Goal: Task Accomplishment & Management: Complete application form

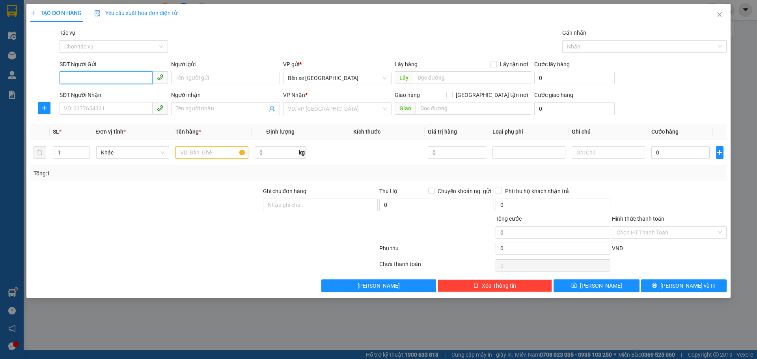
click at [116, 74] on input "SĐT Người Gửi" at bounding box center [106, 77] width 93 height 13
click at [116, 75] on input "SĐT Người Gửi" at bounding box center [106, 77] width 93 height 13
click at [131, 75] on input "SĐT Người Gửi" at bounding box center [106, 77] width 93 height 13
click at [134, 79] on input "SĐT Người Gửi" at bounding box center [106, 77] width 93 height 13
click at [719, 14] on icon "close" at bounding box center [719, 14] width 4 height 5
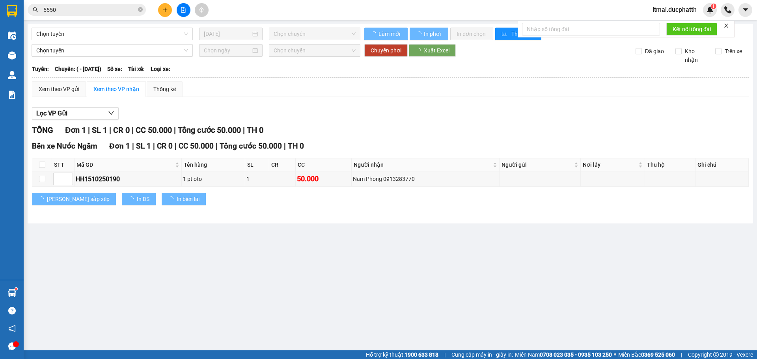
click at [115, 9] on input "5550" at bounding box center [89, 10] width 93 height 9
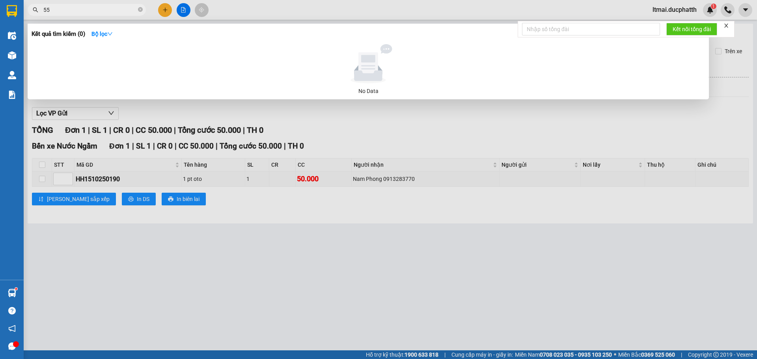
type input "5"
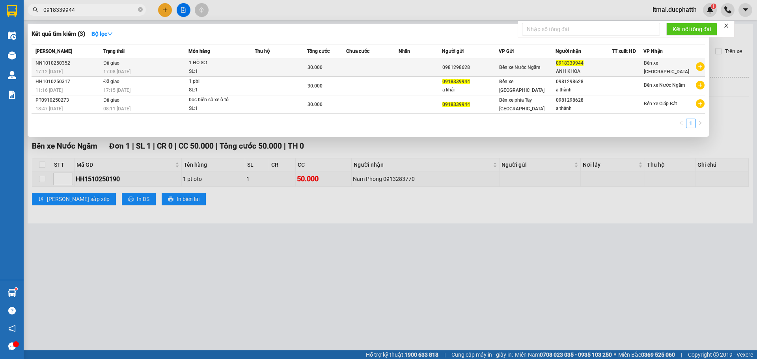
type input "0918339944"
click at [226, 67] on div "1 HỒ SƠ" at bounding box center [218, 63] width 59 height 9
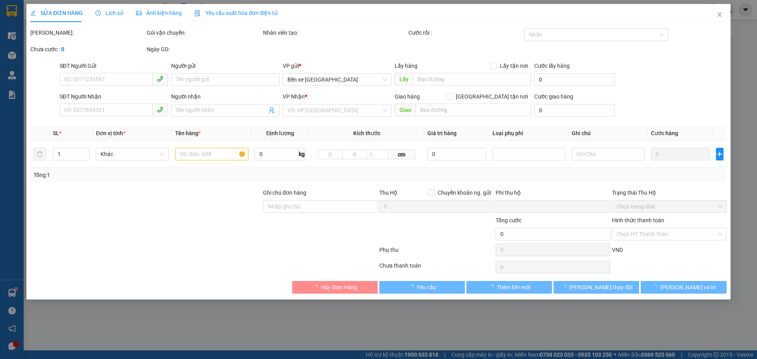
type input "0981298628"
type input "0918339944"
type input "ANH KHOA"
type input "CK 10/10 NGUYEN QUANG THANH 17H12 -khách có việc bận t2 mới ra lấy được"
type input "0"
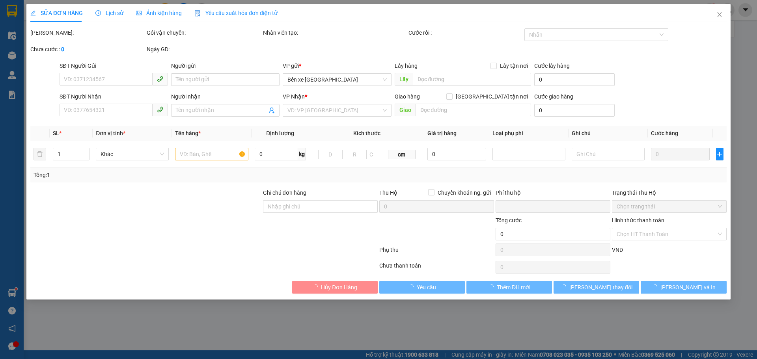
type input "30.000"
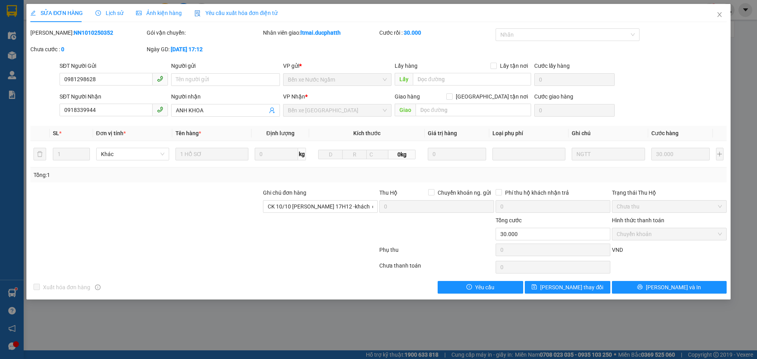
click at [110, 7] on div "Lịch sử" at bounding box center [109, 13] width 28 height 18
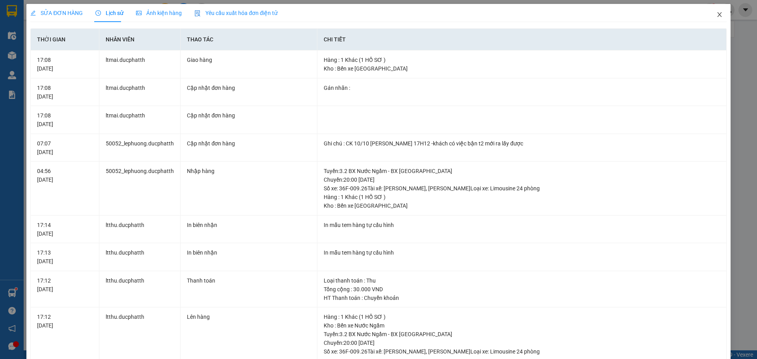
click at [717, 12] on icon "close" at bounding box center [720, 14] width 6 height 6
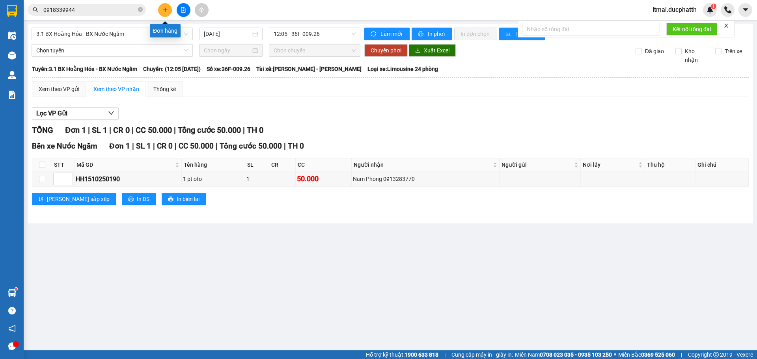
click at [169, 7] on button at bounding box center [165, 10] width 14 height 14
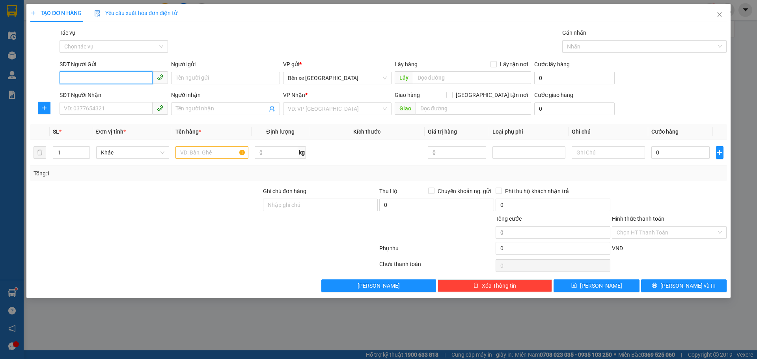
click at [78, 78] on input "SĐT Người Gửi" at bounding box center [106, 77] width 93 height 13
click at [113, 85] on div "SĐT Người Gửi VD: 0371234567" at bounding box center [114, 74] width 108 height 28
click at [116, 79] on input "SĐT Người Gửi" at bounding box center [106, 77] width 93 height 13
click at [103, 77] on input "SĐT Người Gửi" at bounding box center [106, 77] width 93 height 13
click at [101, 74] on input "SĐT Người Gửi" at bounding box center [106, 77] width 93 height 13
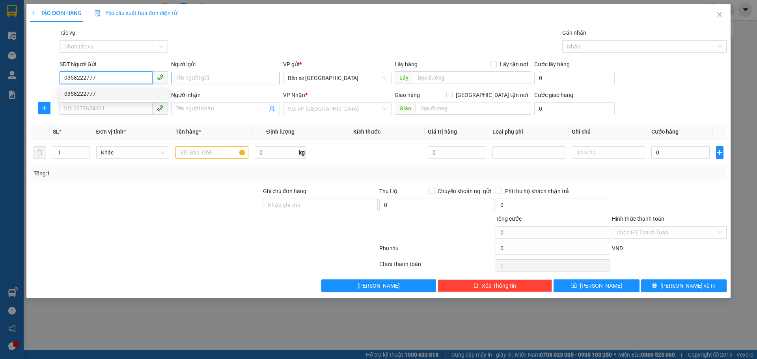
type input "0358222777"
click at [217, 82] on input "Người gửi" at bounding box center [225, 78] width 108 height 13
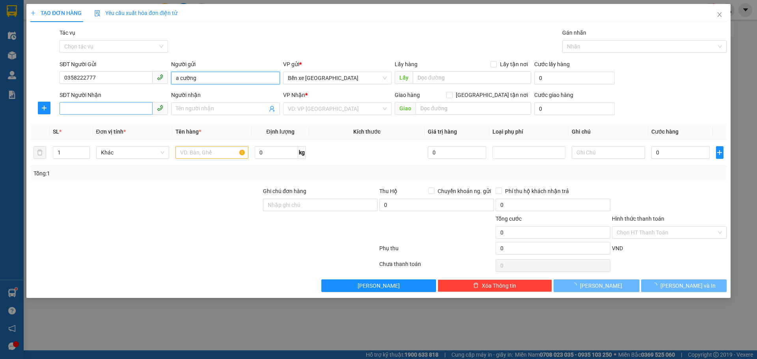
type input "a cường"
click at [121, 110] on input "SĐT Người Nhận" at bounding box center [106, 108] width 93 height 13
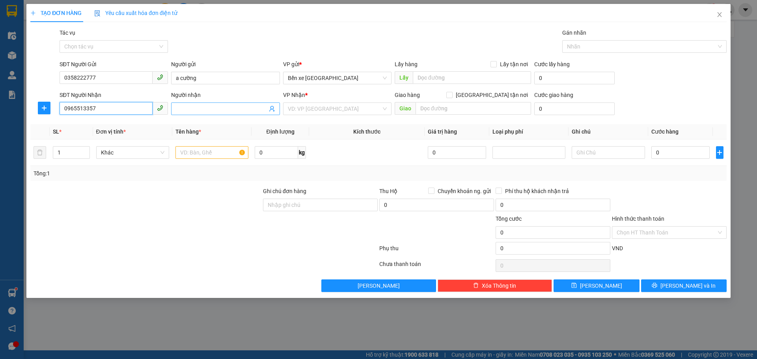
type input "0965513357"
click at [209, 106] on input "Người nhận" at bounding box center [221, 109] width 91 height 9
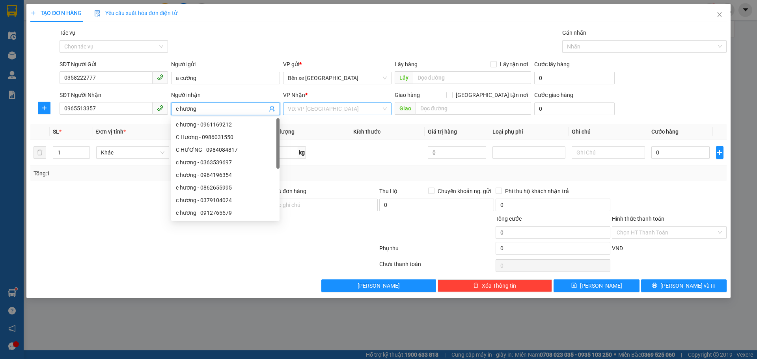
type input "c hương"
click at [294, 107] on input "search" at bounding box center [334, 109] width 93 height 12
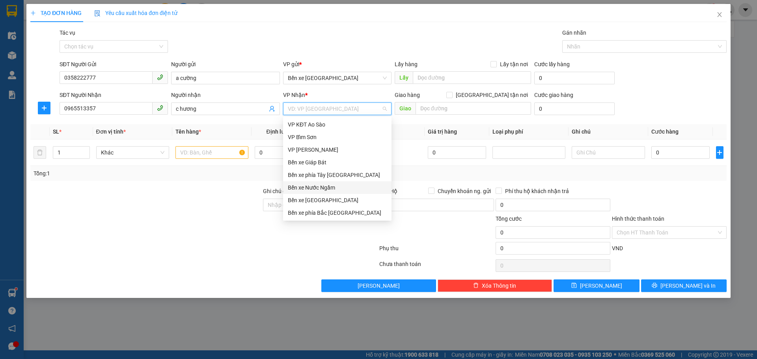
click at [309, 185] on div "Bến xe Nước Ngầm" at bounding box center [337, 187] width 99 height 9
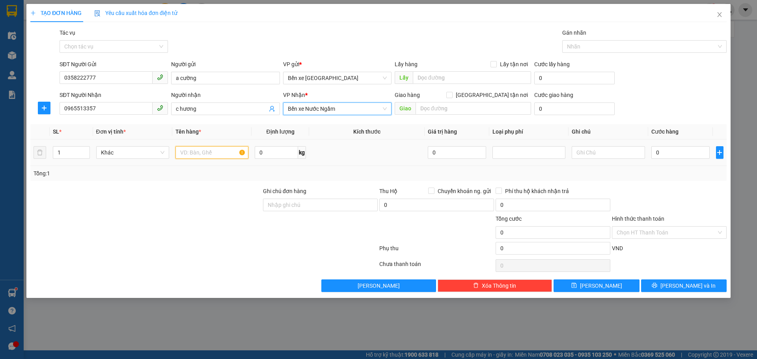
click at [206, 152] on input "text" at bounding box center [212, 152] width 73 height 13
type input "1 tập hồ sơ"
click at [452, 94] on input "Giao tận nơi" at bounding box center [449, 95] width 6 height 6
checkbox input "true"
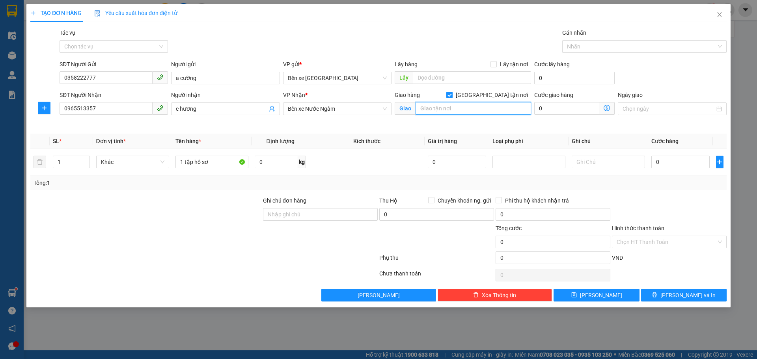
click at [471, 113] on input "text" at bounding box center [474, 108] width 116 height 13
click at [469, 113] on input "text" at bounding box center [474, 108] width 116 height 13
click at [457, 112] on input "text" at bounding box center [474, 108] width 116 height 13
click at [434, 110] on input "text" at bounding box center [474, 108] width 116 height 13
click at [458, 109] on input "text" at bounding box center [474, 108] width 116 height 13
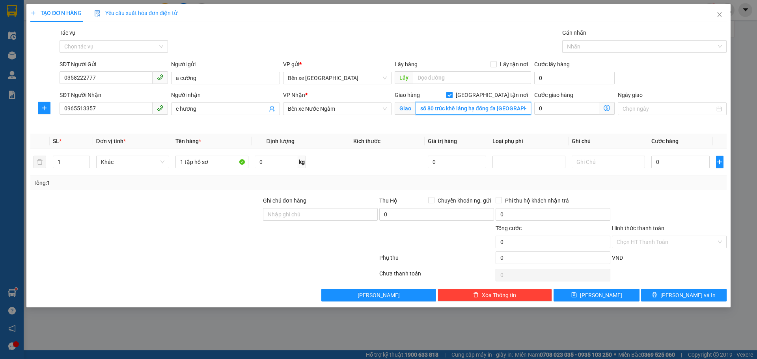
type input "số 80 trúc khê láng hạ đống đa hà nội"
click at [610, 108] on icon "dollar-circle" at bounding box center [607, 108] width 6 height 6
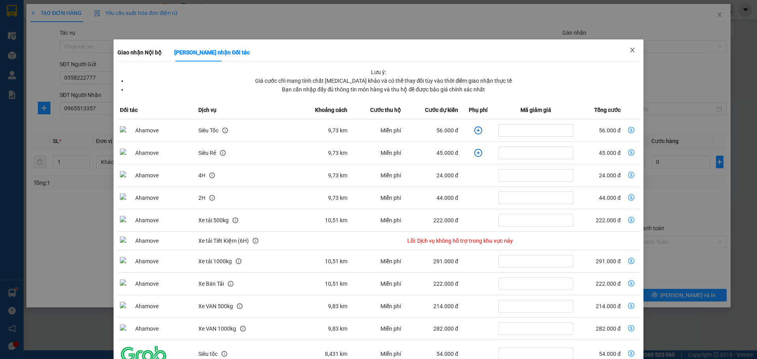
click at [629, 47] on icon "close" at bounding box center [632, 50] width 6 height 6
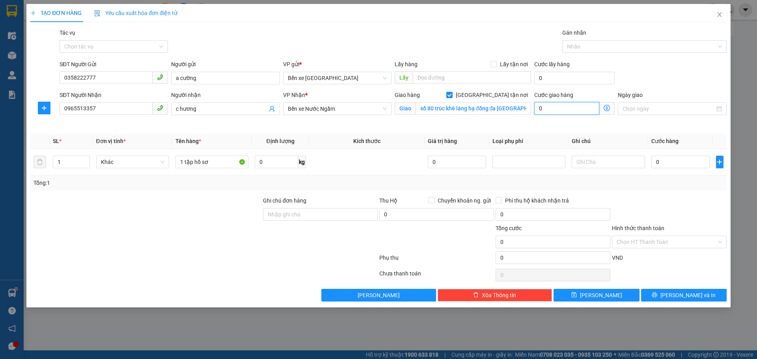
click at [587, 107] on input "0" at bounding box center [566, 108] width 65 height 13
type input "7"
type input "70"
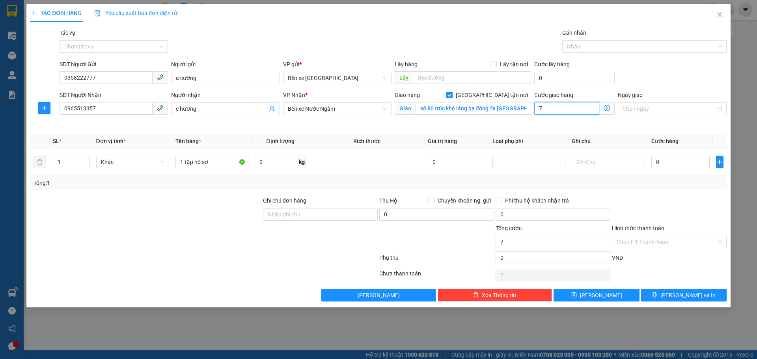
type input "70"
type input "70.000"
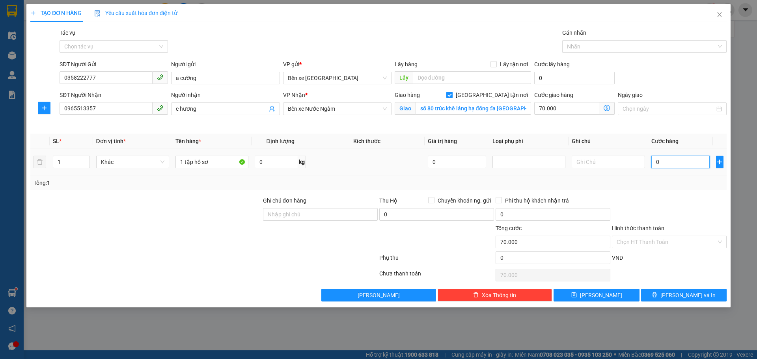
click at [662, 161] on input "0" at bounding box center [681, 162] width 59 height 13
type input "3"
type input "70.003"
type input "30"
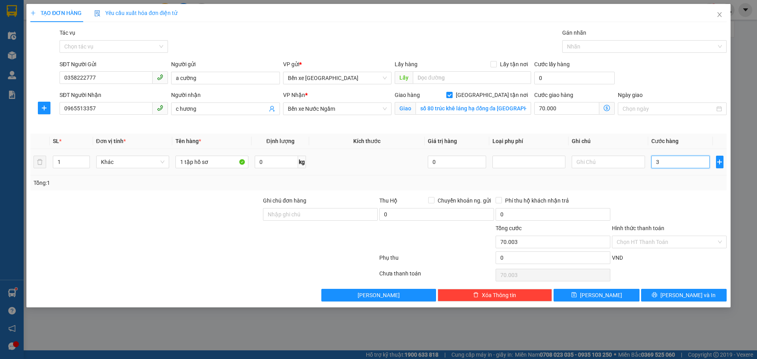
type input "70.030"
type input "30.000"
type input "100.000"
click at [356, 187] on div "Tổng: 1" at bounding box center [379, 183] width 690 height 9
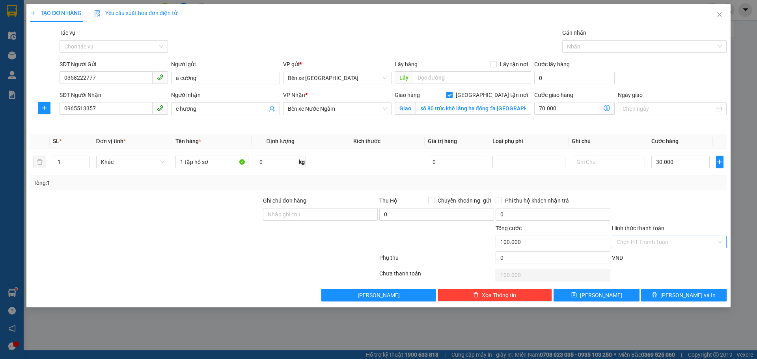
click at [625, 246] on input "Hình thức thanh toán" at bounding box center [667, 242] width 100 height 12
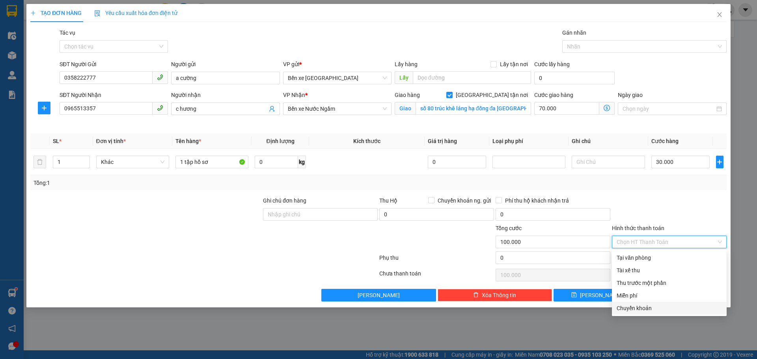
click at [633, 308] on div "Chuyển khoản" at bounding box center [669, 308] width 105 height 9
type input "0"
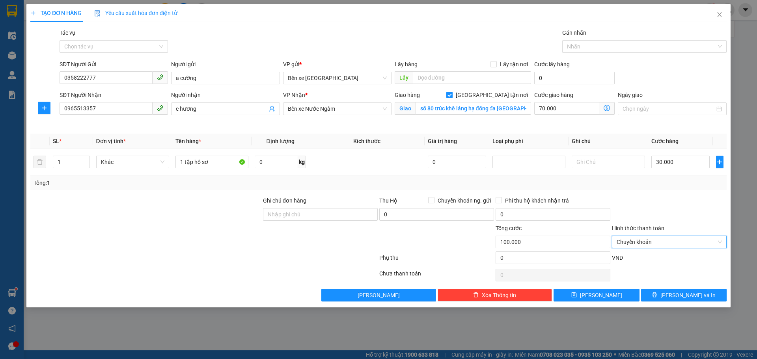
click at [607, 110] on icon "dollar-circle" at bounding box center [607, 108] width 6 height 6
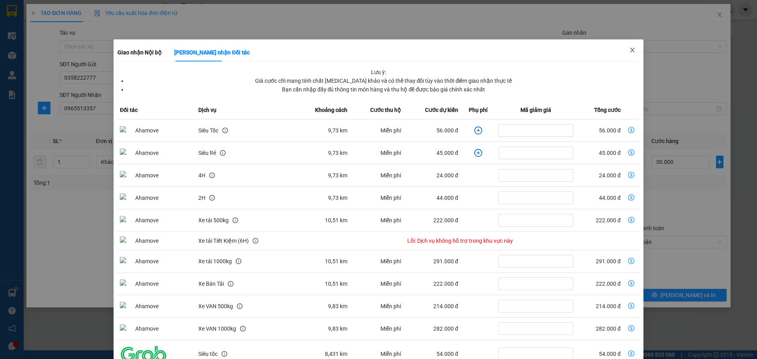
click at [629, 50] on icon "close" at bounding box center [632, 50] width 6 height 6
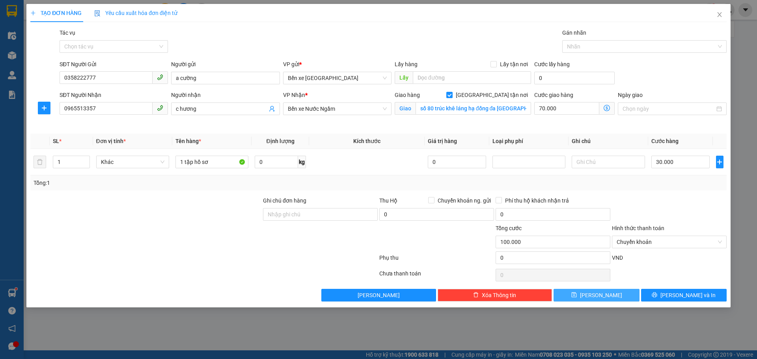
click at [618, 295] on button "Lưu" at bounding box center [597, 295] width 86 height 13
checkbox input "false"
type input "0"
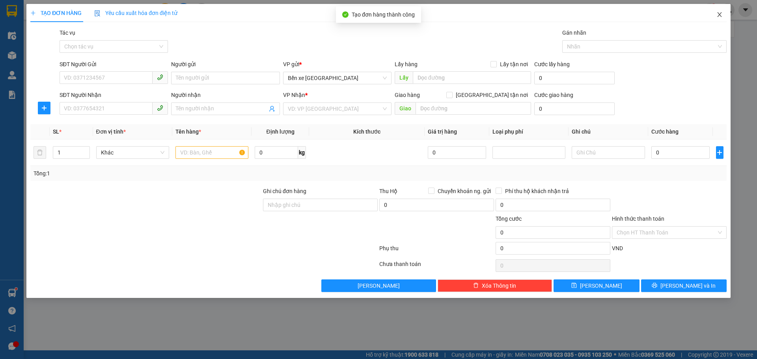
click at [717, 15] on icon "close" at bounding box center [720, 14] width 6 height 6
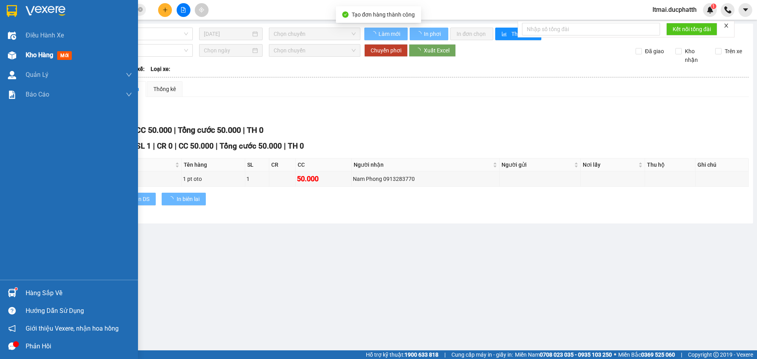
click at [0, 58] on div "Kho hàng mới" at bounding box center [69, 55] width 138 height 20
click at [17, 53] on div at bounding box center [12, 56] width 14 height 14
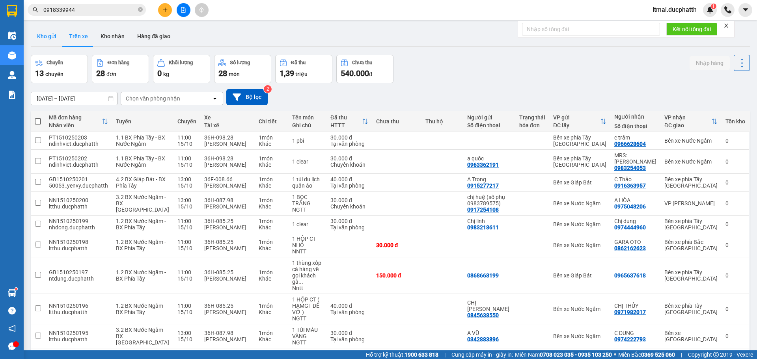
click at [50, 34] on button "Kho gửi" at bounding box center [47, 36] width 32 height 19
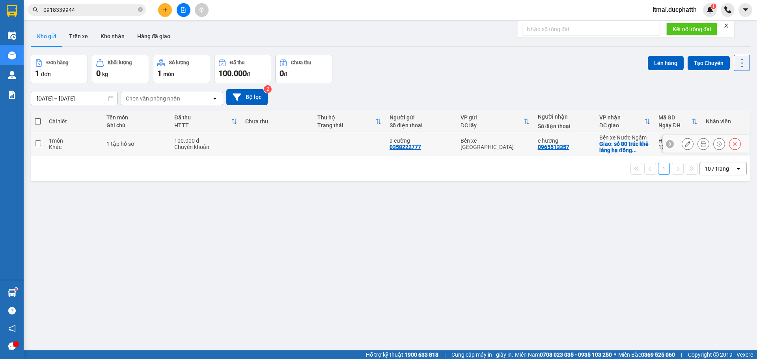
click at [151, 139] on td "1 tập hồ sơ" at bounding box center [137, 144] width 68 height 24
checkbox input "true"
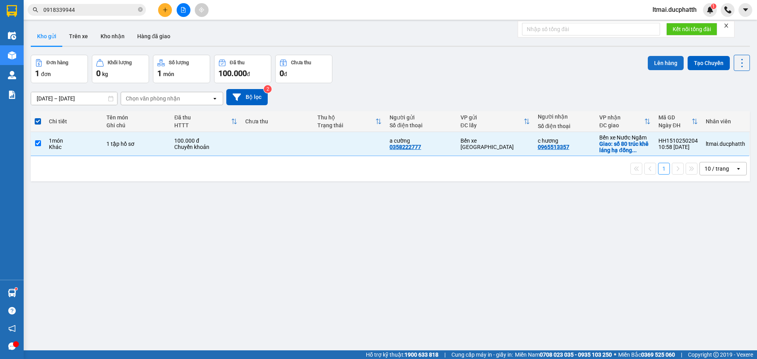
click at [656, 64] on button "Lên hàng" at bounding box center [666, 63] width 36 height 14
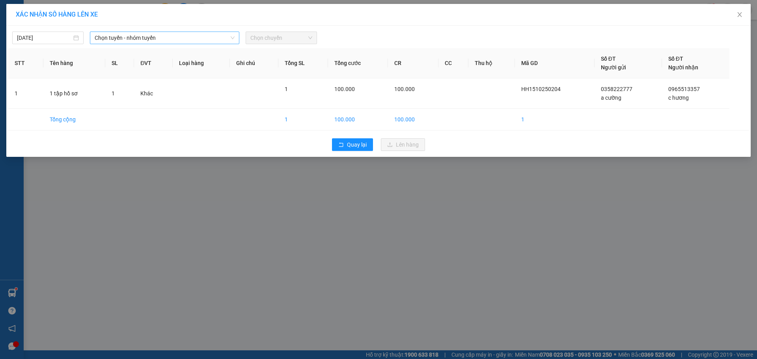
click at [141, 40] on span "Chọn tuyến - nhóm tuyến" at bounding box center [165, 38] width 140 height 12
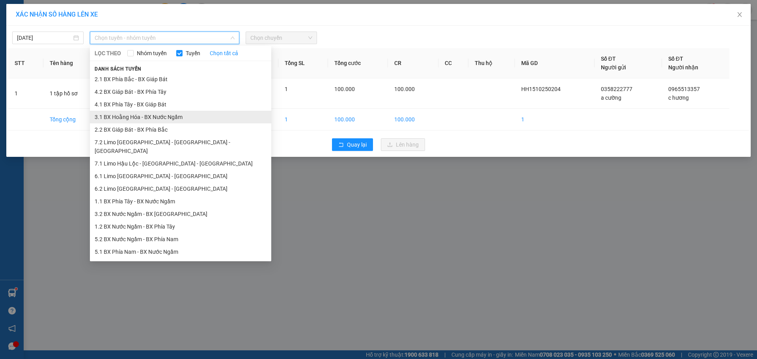
click at [117, 116] on li "3.1 BX Hoằng Hóa - BX Nước Ngầm" at bounding box center [180, 117] width 181 height 13
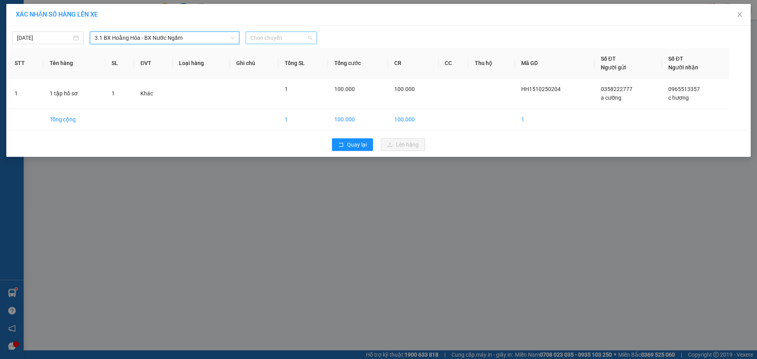
click at [276, 35] on span "Chọn chuyến" at bounding box center [281, 38] width 62 height 12
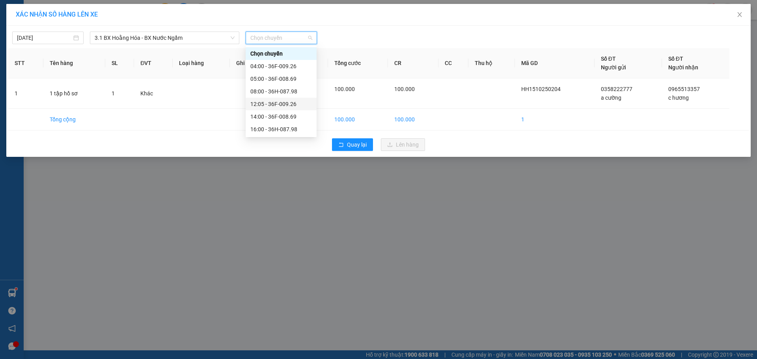
click at [268, 104] on div "12:05 - 36F-009.26" at bounding box center [281, 104] width 62 height 9
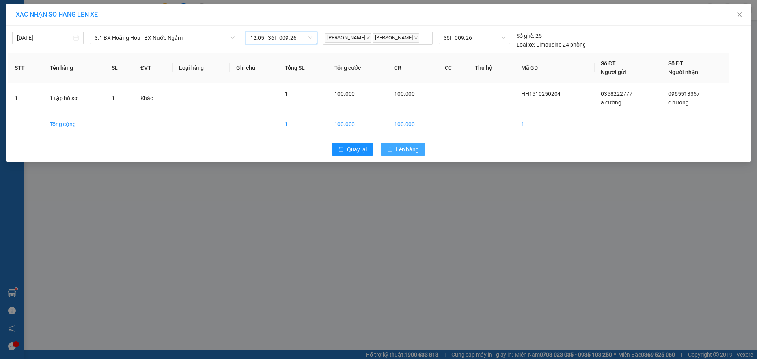
click at [408, 151] on span "Lên hàng" at bounding box center [407, 149] width 23 height 9
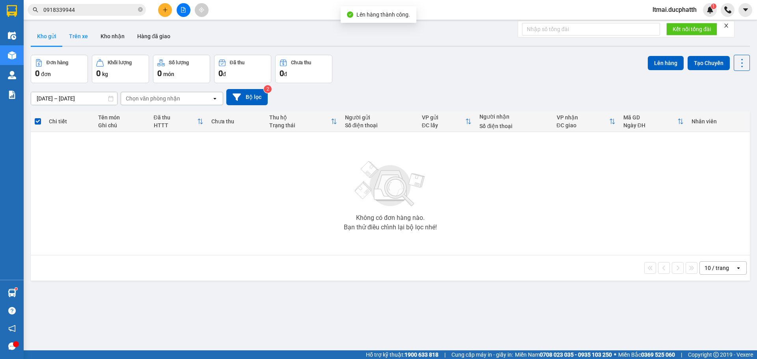
click at [80, 36] on button "Trên xe" at bounding box center [79, 36] width 32 height 19
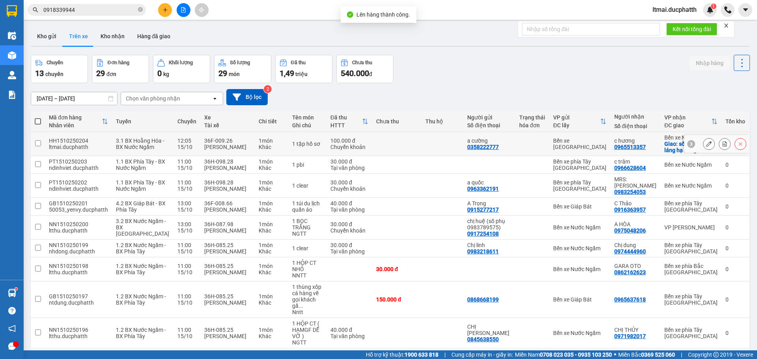
click at [721, 138] on div at bounding box center [725, 144] width 12 height 12
click at [722, 145] on icon at bounding box center [725, 144] width 6 height 6
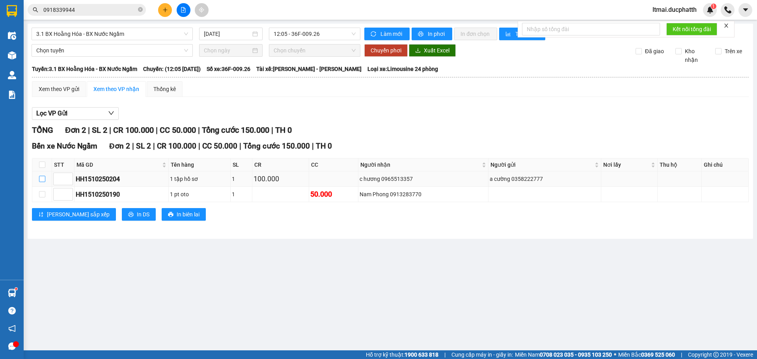
click at [41, 179] on input "checkbox" at bounding box center [42, 179] width 6 height 6
checkbox input "true"
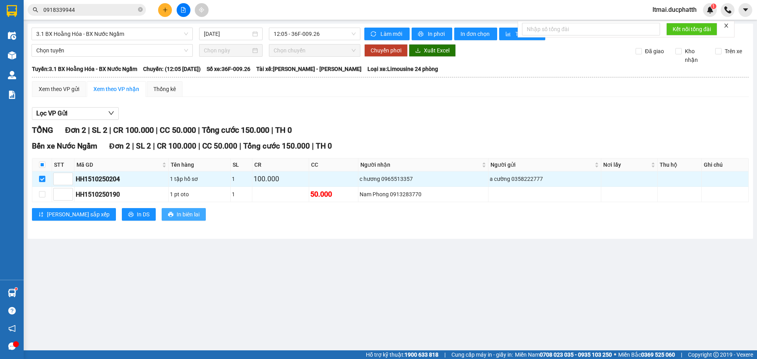
click at [177, 215] on span "In biên lai" at bounding box center [188, 214] width 23 height 9
click at [177, 214] on span "In biên lai" at bounding box center [188, 214] width 23 height 9
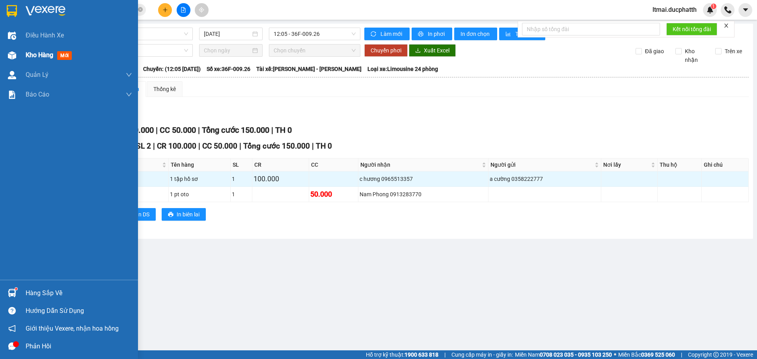
click at [18, 51] on div at bounding box center [12, 56] width 14 height 14
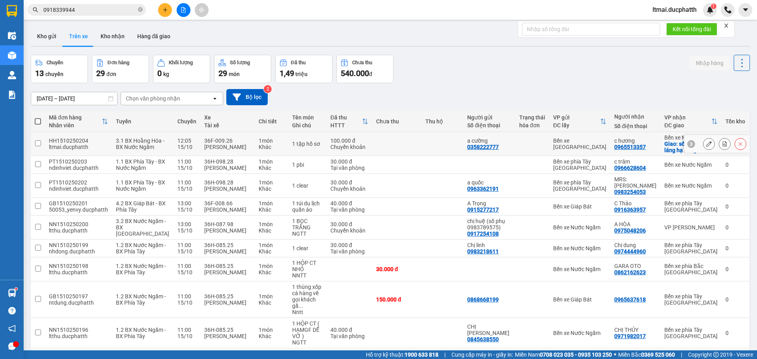
click at [722, 143] on icon at bounding box center [725, 144] width 6 height 6
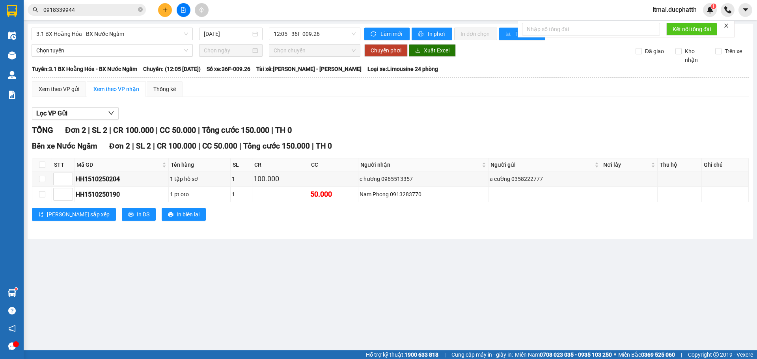
click at [14, 57] on img at bounding box center [12, 55] width 8 height 8
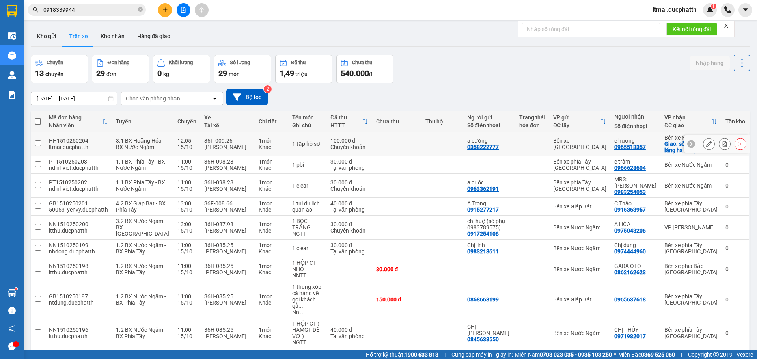
click at [704, 141] on button at bounding box center [709, 144] width 11 height 14
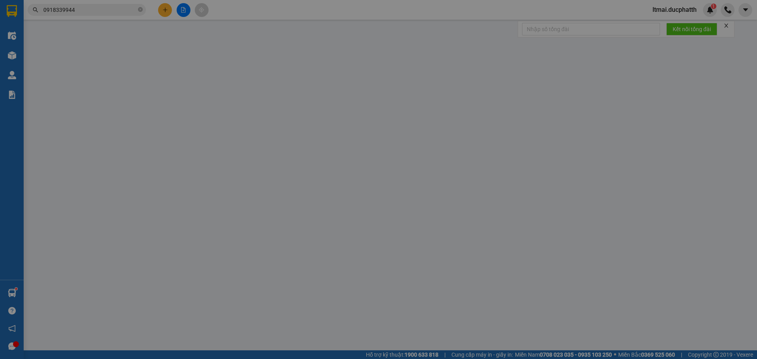
type input "0358222777"
type input "a cường"
type input "0965513357"
type input "c hương"
checkbox input "true"
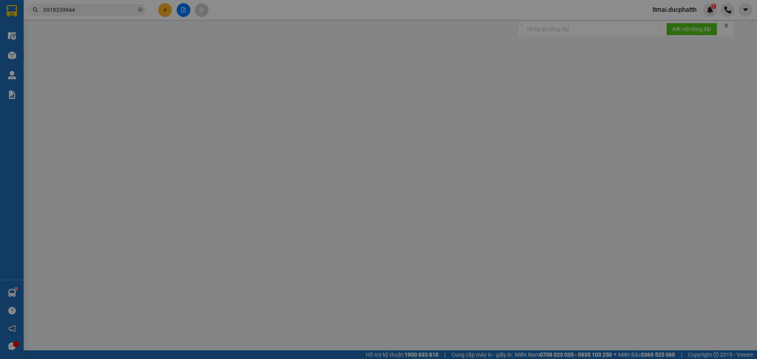
type input "số 80 trúc khê láng hạ đống đa hà nội"
type input "0"
type input "100.000"
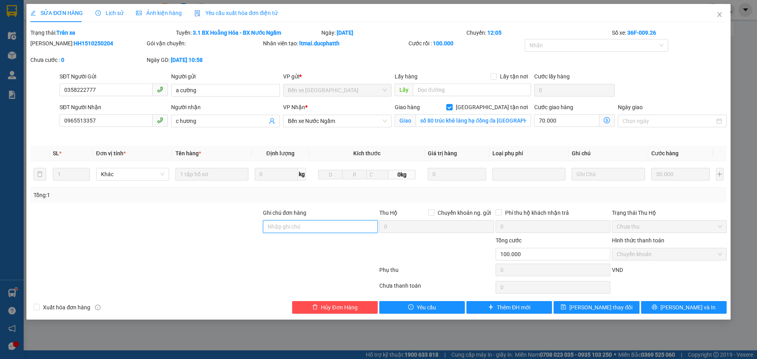
click at [314, 226] on input "Ghi chú đơn hàng" at bounding box center [320, 226] width 115 height 13
type input "ck 10h57-15/10 le van cuong vtb"
click at [596, 309] on span "Lưu thay đổi" at bounding box center [601, 307] width 63 height 9
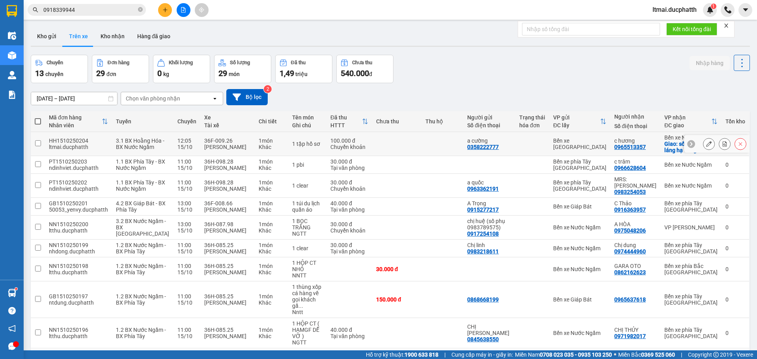
click at [719, 148] on button at bounding box center [724, 144] width 11 height 14
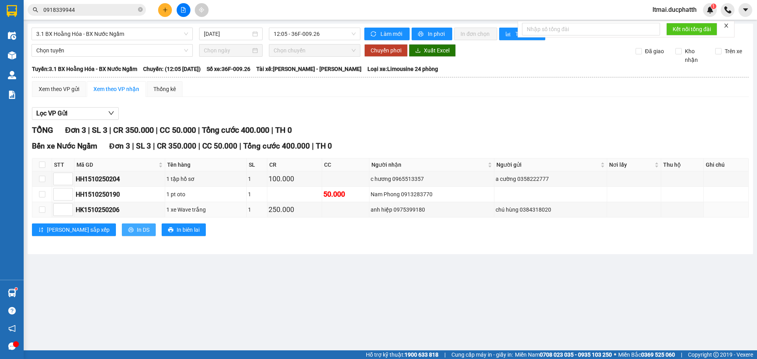
click at [110, 217] on td "HK1510250206" at bounding box center [120, 209] width 91 height 15
click at [137, 226] on span "In DS" at bounding box center [143, 230] width 13 height 9
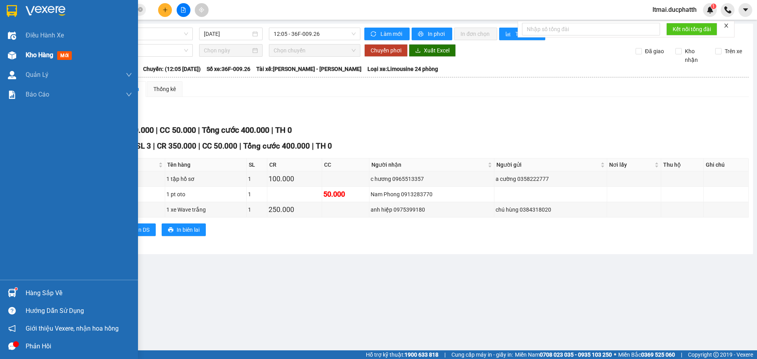
click at [13, 54] on img at bounding box center [12, 55] width 8 height 8
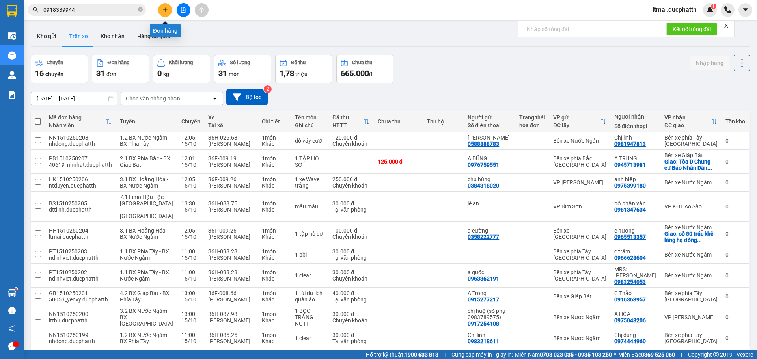
click at [166, 12] on icon "plus" at bounding box center [165, 10] width 6 height 6
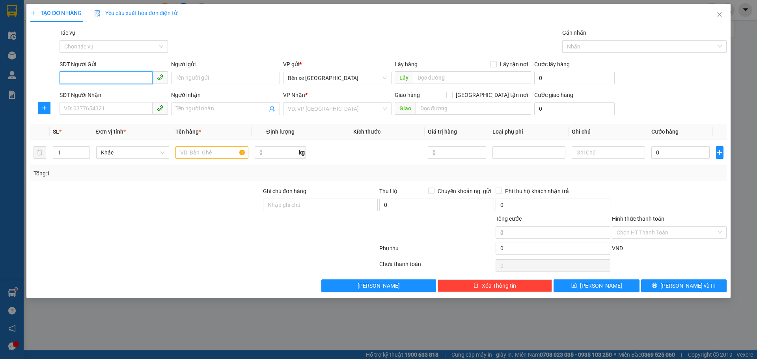
click at [142, 78] on input "SĐT Người Gửi" at bounding box center [106, 77] width 93 height 13
click at [138, 80] on input "SĐT Người Gửi" at bounding box center [106, 77] width 93 height 13
click at [133, 74] on input "SĐT Người Gửi" at bounding box center [106, 77] width 93 height 13
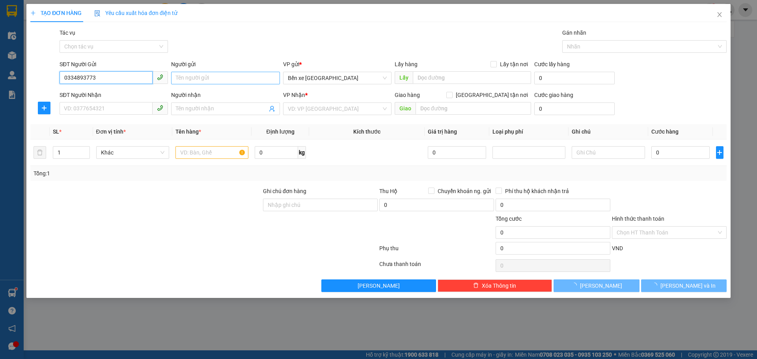
type input "0334893773"
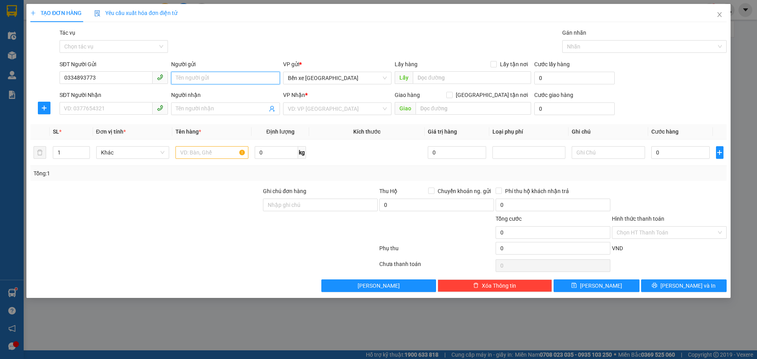
click at [192, 81] on input "Người gửi" at bounding box center [225, 78] width 108 height 13
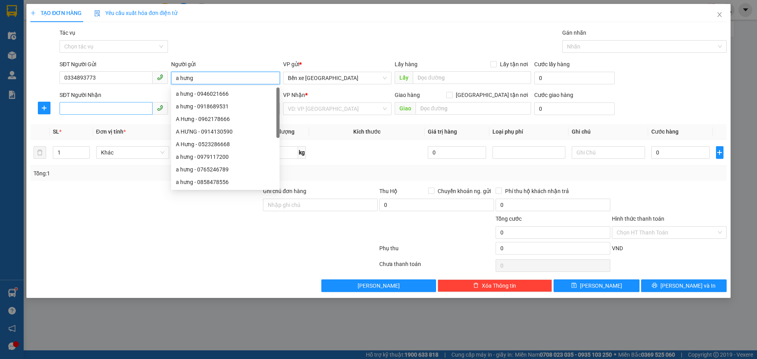
type input "a hưng"
click at [112, 112] on input "SĐT Người Nhận" at bounding box center [106, 108] width 93 height 13
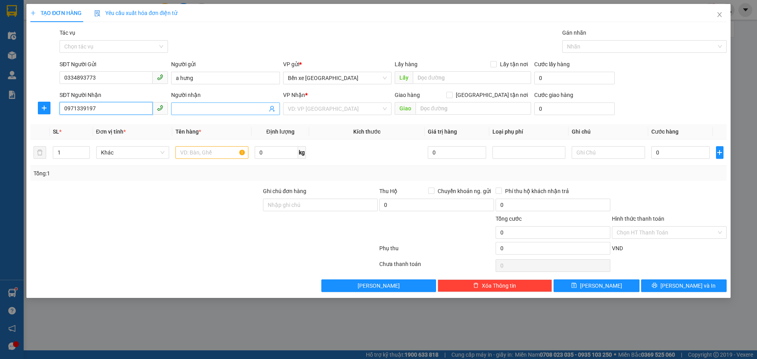
type input "0971339197"
click at [230, 110] on input "Người nhận" at bounding box center [221, 109] width 91 height 9
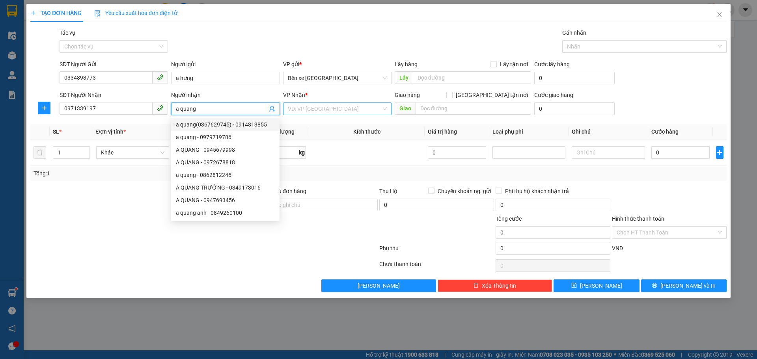
type input "a quang"
click at [304, 113] on input "search" at bounding box center [334, 109] width 93 height 12
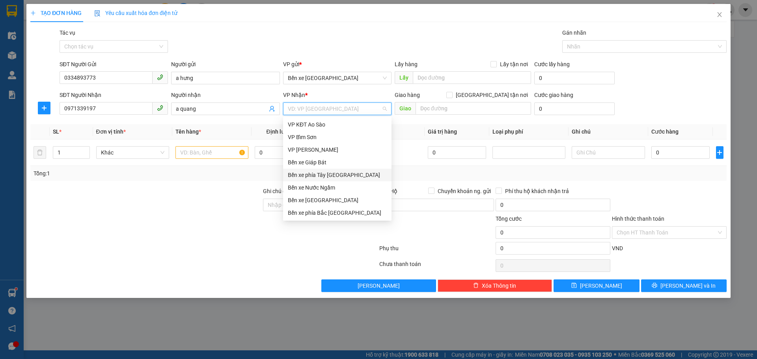
click at [310, 189] on div "Bến xe Nước Ngầm" at bounding box center [337, 187] width 99 height 9
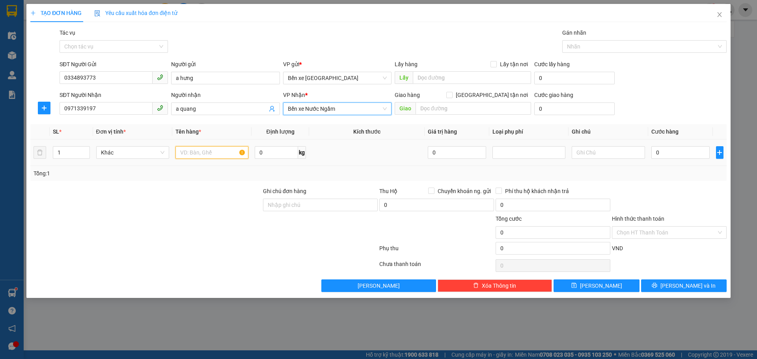
click at [203, 157] on input "text" at bounding box center [212, 152] width 73 height 13
type input "1 thùng xốp cá cảnh"
click at [670, 150] on input "0" at bounding box center [681, 152] width 59 height 13
type input "3"
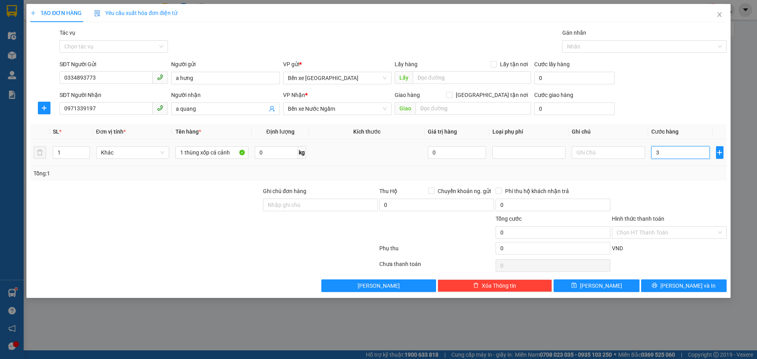
type input "3"
type input "30"
type input "30.000"
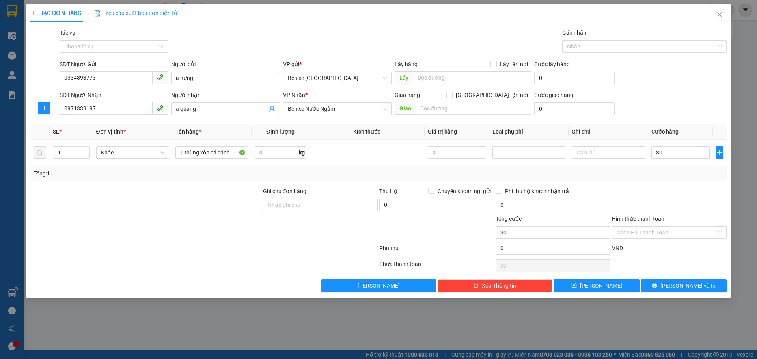
type input "30.000"
click at [681, 170] on div "Tổng: 1" at bounding box center [379, 173] width 690 height 9
click at [614, 288] on button "Lưu" at bounding box center [597, 286] width 86 height 13
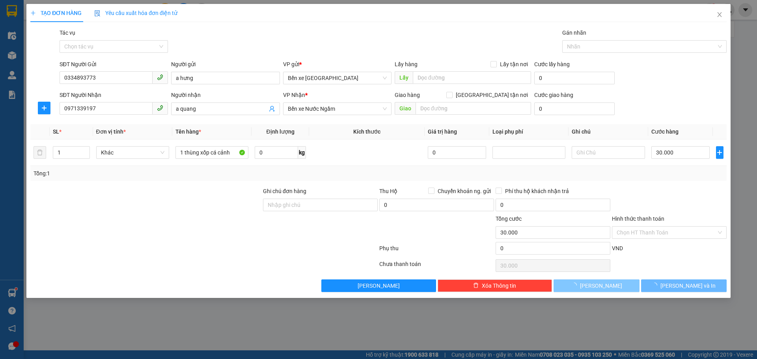
type input "0"
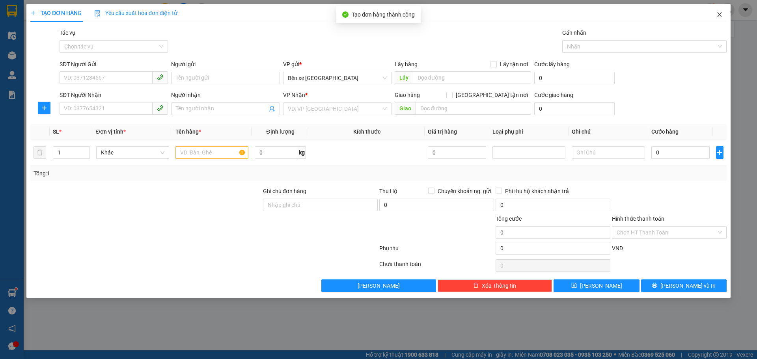
click at [721, 13] on icon "close" at bounding box center [719, 14] width 4 height 5
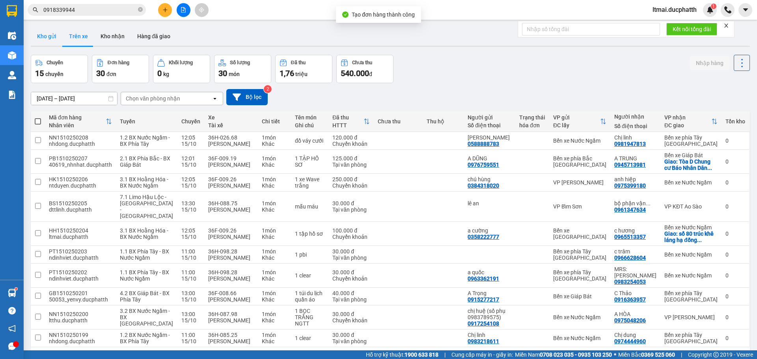
click at [46, 36] on button "Kho gửi" at bounding box center [47, 36] width 32 height 19
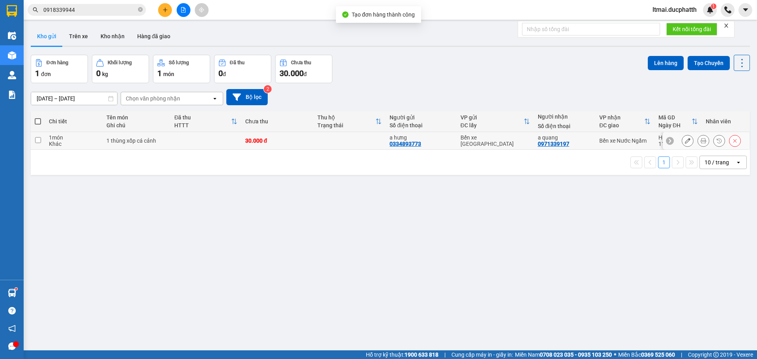
click at [174, 147] on td at bounding box center [205, 141] width 71 height 18
checkbox input "true"
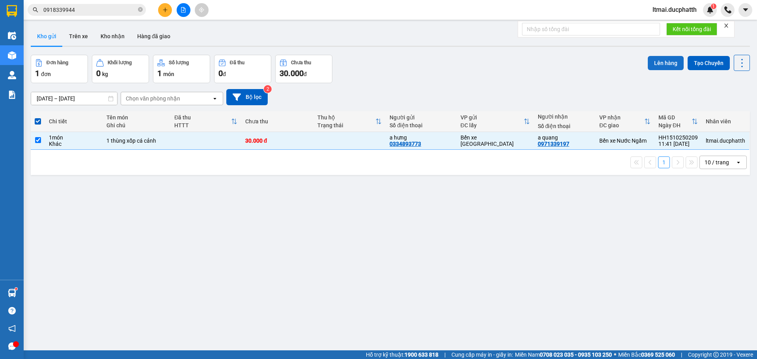
click at [654, 63] on button "Lên hàng" at bounding box center [666, 63] width 36 height 14
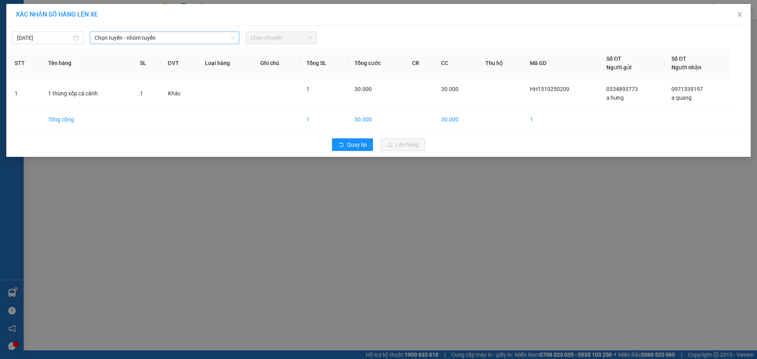
click at [185, 36] on span "Chọn tuyến - nhóm tuyến" at bounding box center [165, 38] width 140 height 12
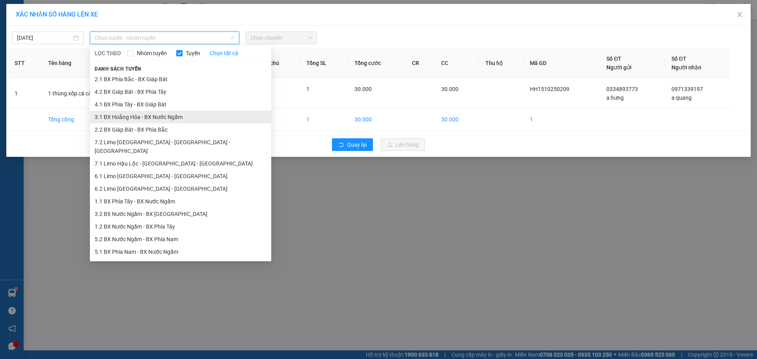
click at [124, 116] on li "3.1 BX Hoằng Hóa - BX Nước Ngầm" at bounding box center [180, 117] width 181 height 13
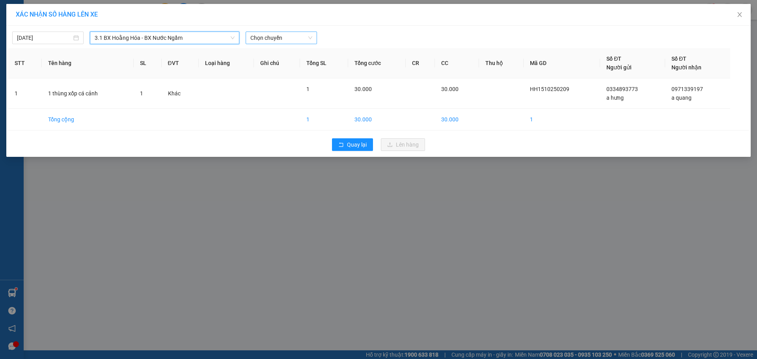
click at [274, 35] on span "Chọn chuyến" at bounding box center [281, 38] width 62 height 12
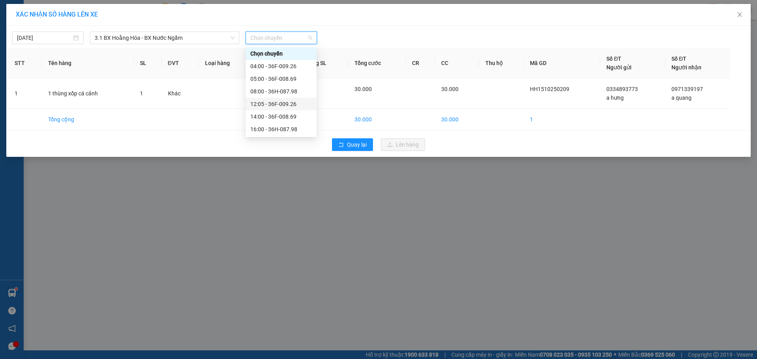
click at [261, 101] on div "12:05 - 36F-009.26" at bounding box center [281, 104] width 62 height 9
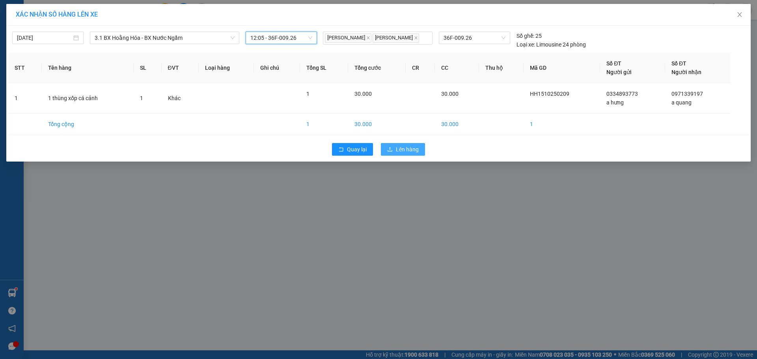
click at [411, 146] on span "Lên hàng" at bounding box center [407, 149] width 23 height 9
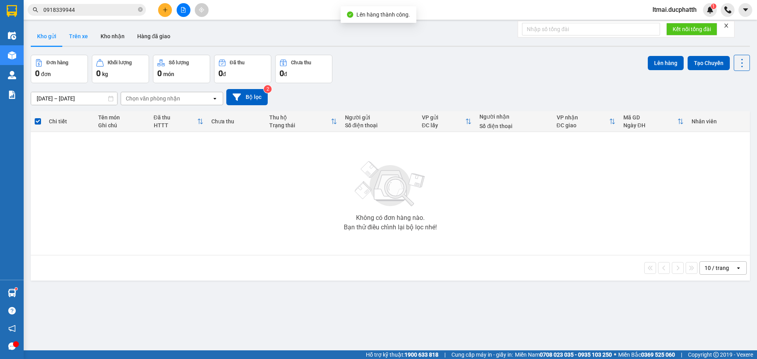
click at [83, 34] on button "Trên xe" at bounding box center [79, 36] width 32 height 19
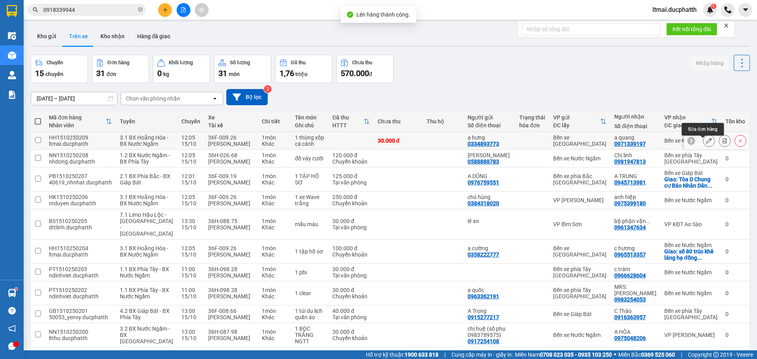
click at [722, 143] on icon at bounding box center [725, 141] width 6 height 6
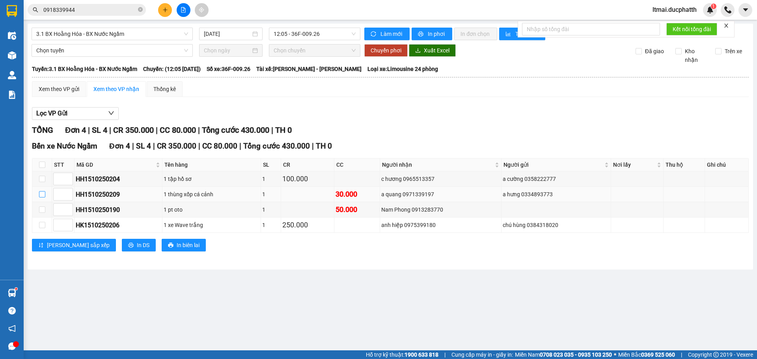
click at [39, 191] on label at bounding box center [42, 194] width 6 height 9
click at [44, 194] on input "checkbox" at bounding box center [42, 194] width 6 height 6
checkbox input "true"
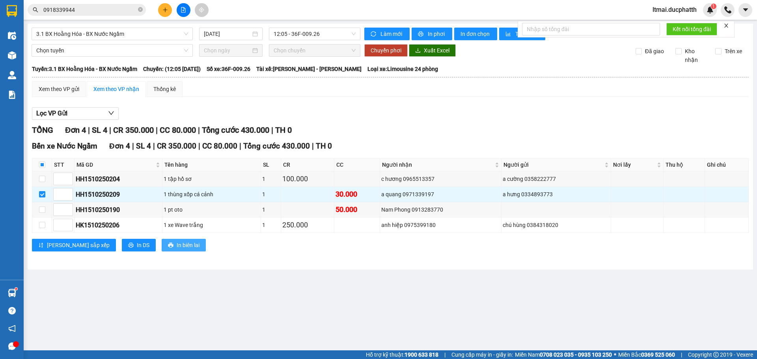
click at [177, 246] on span "In biên lai" at bounding box center [188, 245] width 23 height 9
click at [177, 242] on span "In biên lai" at bounding box center [188, 245] width 23 height 9
click at [177, 246] on span "In biên lai" at bounding box center [188, 245] width 23 height 9
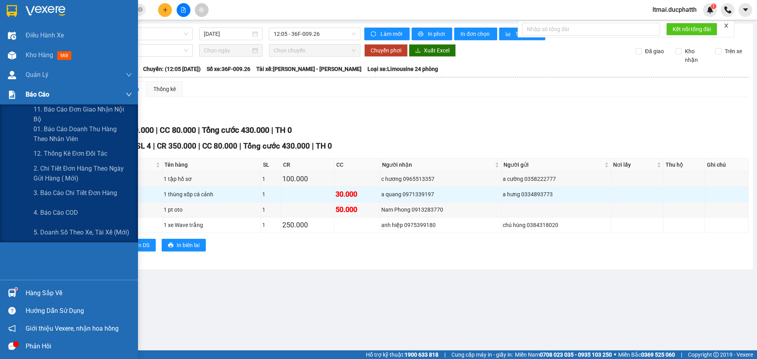
click at [7, 97] on div at bounding box center [12, 95] width 14 height 14
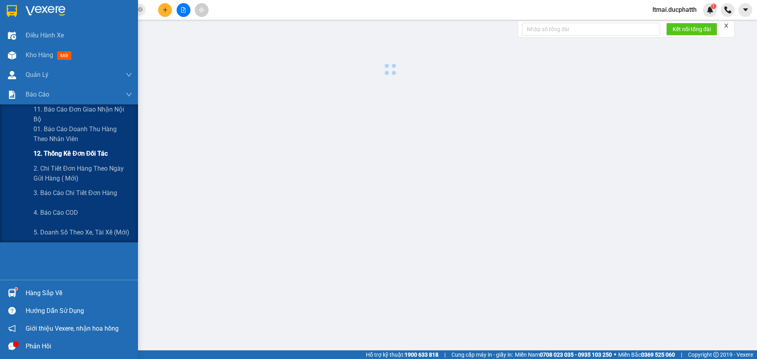
click at [50, 144] on div "12. Thống kê đơn đối tác" at bounding box center [83, 154] width 99 height 20
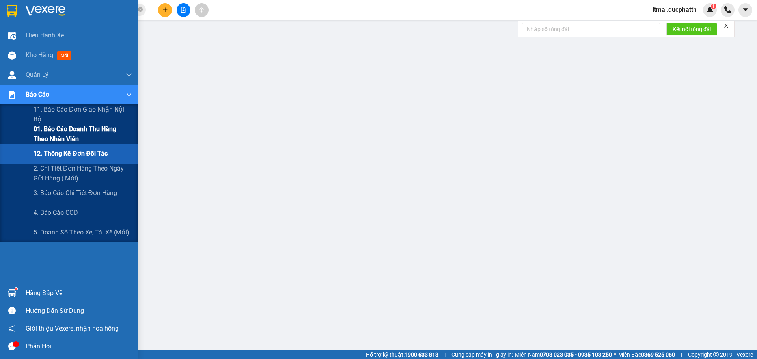
click at [54, 138] on span "01. Báo cáo doanh thu hàng theo nhân viên" at bounding box center [83, 134] width 99 height 20
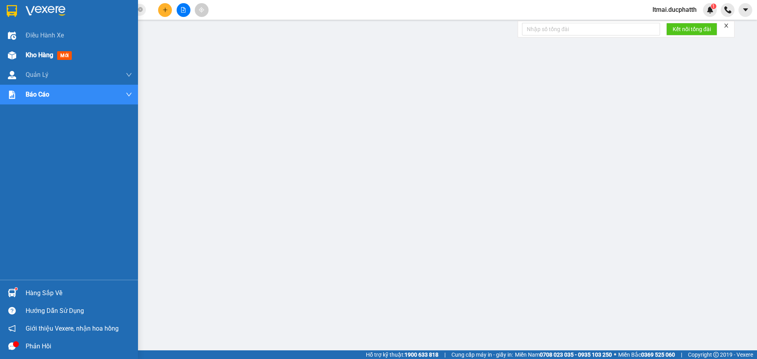
click at [6, 53] on div at bounding box center [12, 56] width 14 height 14
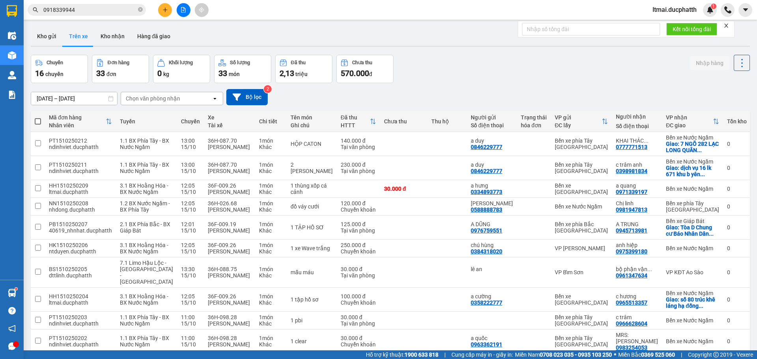
click at [659, 2] on div "Kết quả tìm kiếm ( 3 ) Bộ lọc Mã ĐH Trạng thái Món hàng Thu hộ Tổng cước Chưa c…" at bounding box center [378, 10] width 757 height 20
click at [663, 8] on span "ltmai.ducphatth" at bounding box center [674, 10] width 57 height 10
click at [663, 24] on span "Đăng xuất" at bounding box center [678, 24] width 41 height 9
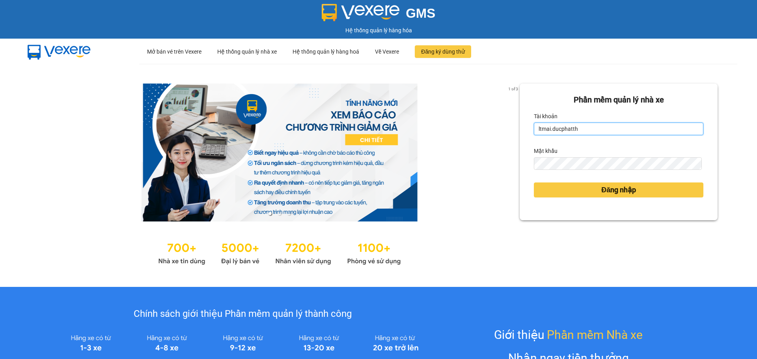
drag, startPoint x: 580, startPoint y: 129, endPoint x: 584, endPoint y: 116, distance: 13.5
click at [580, 129] on input "ltmai.ducphatth" at bounding box center [619, 129] width 170 height 13
type input "lephuong.ducphatth"
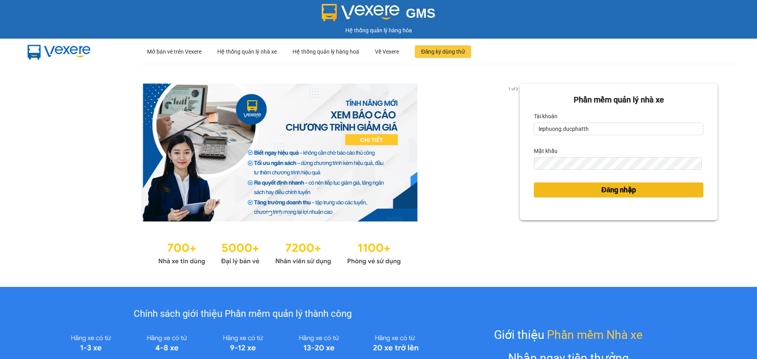
click at [601, 195] on span "Đăng nhập" at bounding box center [618, 190] width 35 height 11
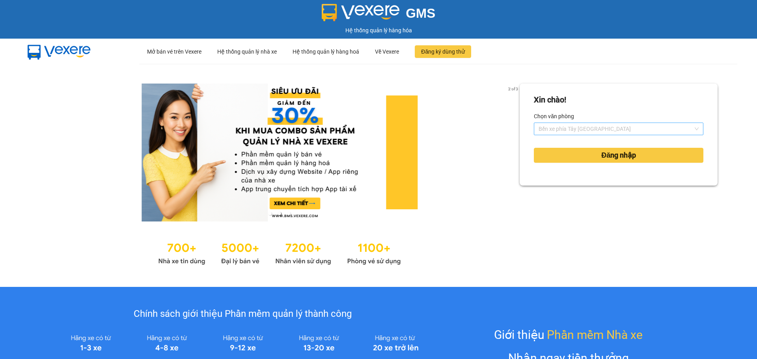
click at [582, 127] on span "Bến xe phía Tây Thanh Hóa" at bounding box center [619, 129] width 160 height 12
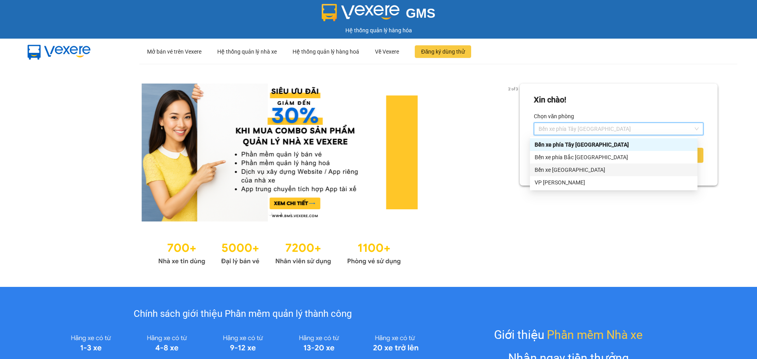
click at [570, 168] on div "Bến xe [GEOGRAPHIC_DATA]" at bounding box center [614, 170] width 158 height 9
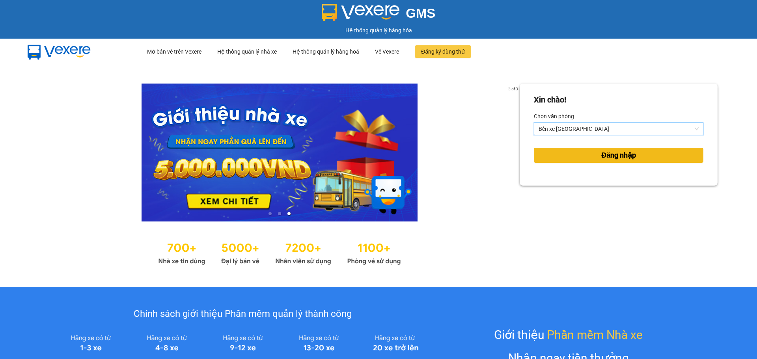
click at [601, 153] on span "Đăng nhập" at bounding box center [618, 155] width 35 height 11
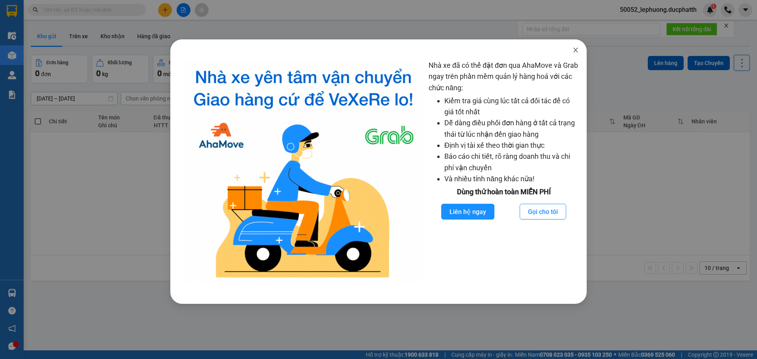
click at [580, 50] on span "Close" at bounding box center [576, 50] width 22 height 22
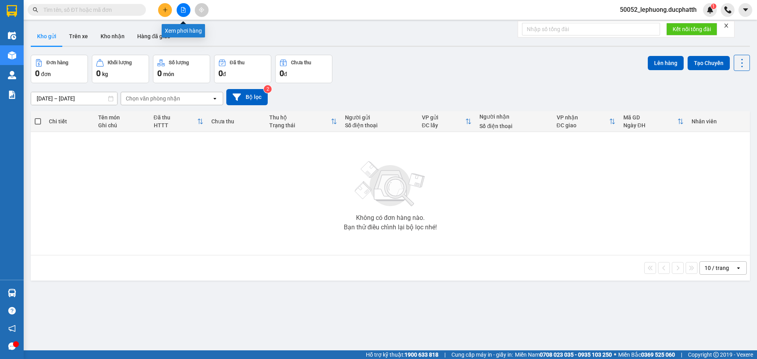
click at [181, 16] on button at bounding box center [184, 10] width 14 height 14
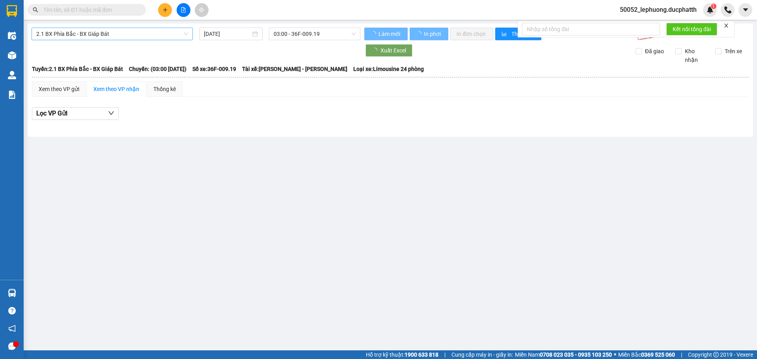
click at [116, 36] on span "2.1 BX Phía Bắc - BX Giáp Bát" at bounding box center [112, 34] width 152 height 12
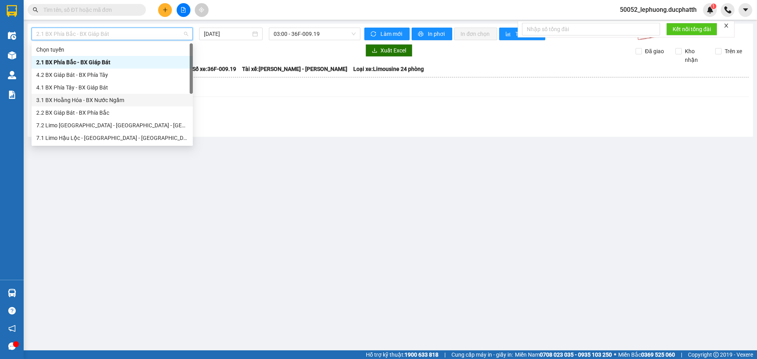
click at [110, 98] on div "3.1 BX Hoằng Hóa - BX Nước Ngầm" at bounding box center [112, 100] width 152 height 9
type input "15/10/2025"
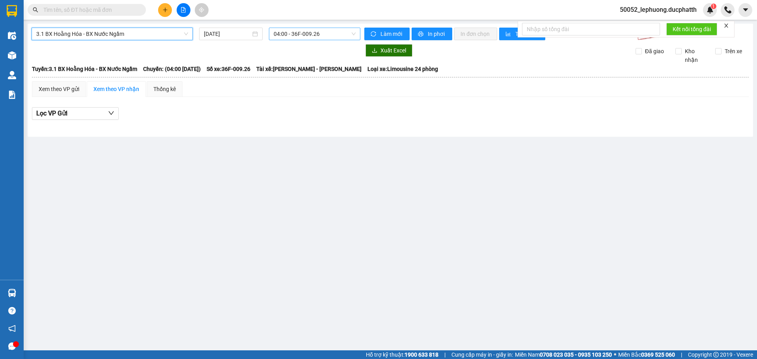
click at [331, 33] on span "04:00 - 36F-009.26" at bounding box center [315, 34] width 82 height 12
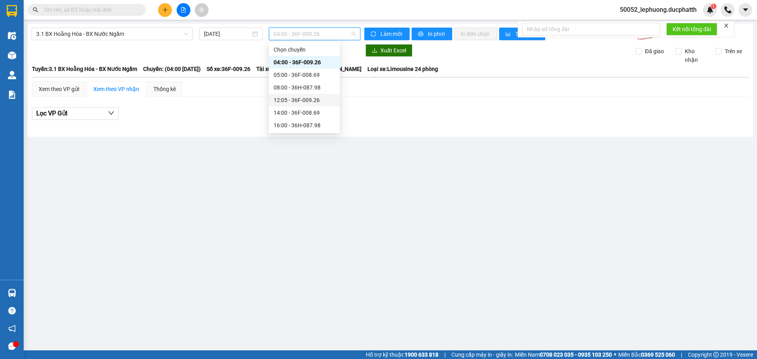
click at [308, 101] on div "12:05 - 36F-009.26" at bounding box center [305, 100] width 62 height 9
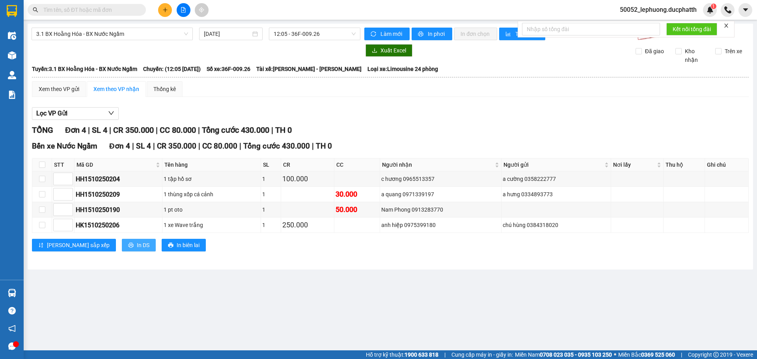
click at [137, 246] on span "In DS" at bounding box center [143, 245] width 13 height 9
click at [170, 6] on button at bounding box center [165, 10] width 14 height 14
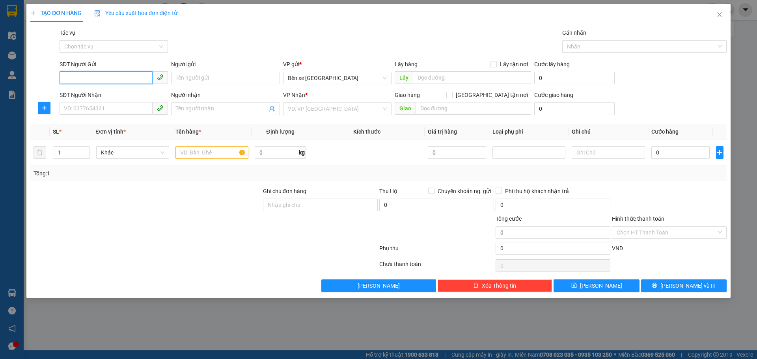
click at [105, 80] on input "SĐT Người Gửi" at bounding box center [106, 77] width 93 height 13
click at [127, 94] on div "0949895464 - a kiên" at bounding box center [113, 94] width 99 height 9
type input "0949895464"
type input "a kiên"
type input "0949895464"
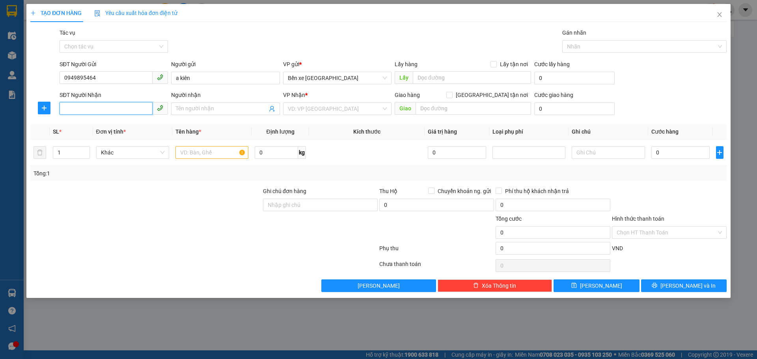
click at [114, 108] on input "SĐT Người Nhận" at bounding box center [106, 108] width 93 height 13
click at [123, 124] on div "0842011981 - a minh" at bounding box center [113, 124] width 99 height 9
type input "0842011981"
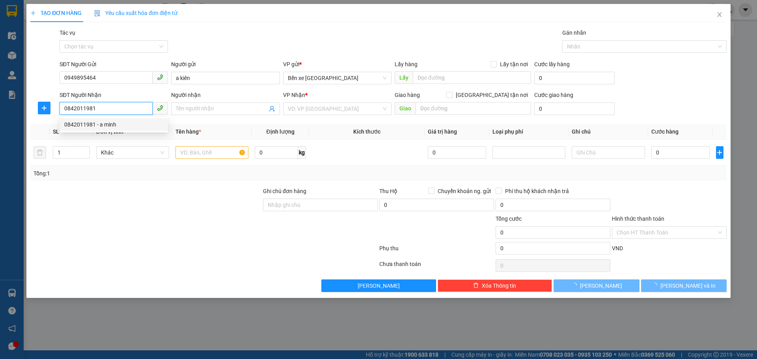
type input "a minh"
checkbox input "true"
type input "[PERSON_NAME]. 74 Đ. [GEOGRAPHIC_DATA], [GEOGRAPHIC_DATA], [GEOGRAPHIC_DATA], […"
type input "110.000"
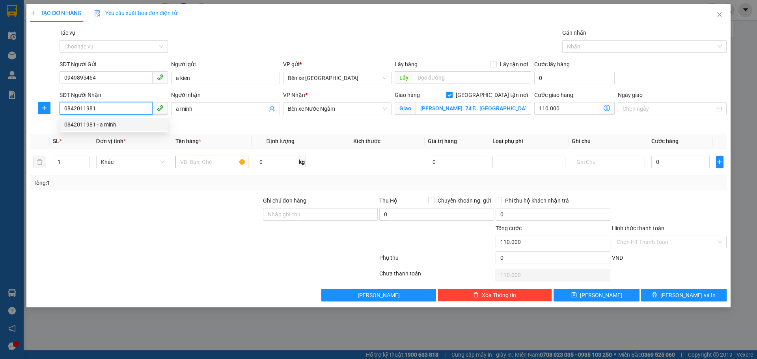
drag, startPoint x: 97, startPoint y: 106, endPoint x: 51, endPoint y: 108, distance: 46.2
click at [51, 108] on div "SĐT Người Nhận 0842011981 Người nhận a minh VP Nhận * Bến xe Nước Ngầm Giao hàn…" at bounding box center [379, 109] width 698 height 37
click at [200, 110] on input "a minh" at bounding box center [221, 109] width 91 height 9
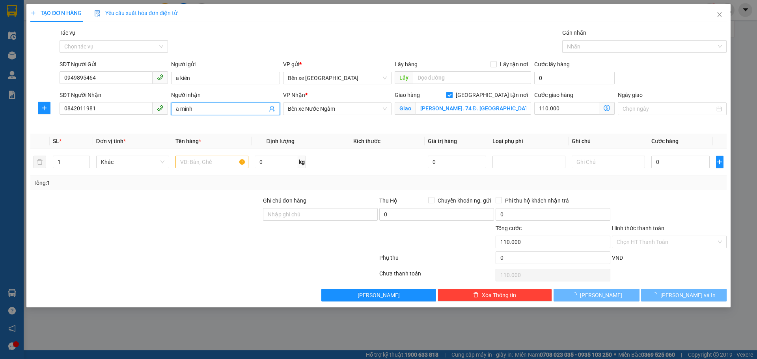
paste input "0842011981"
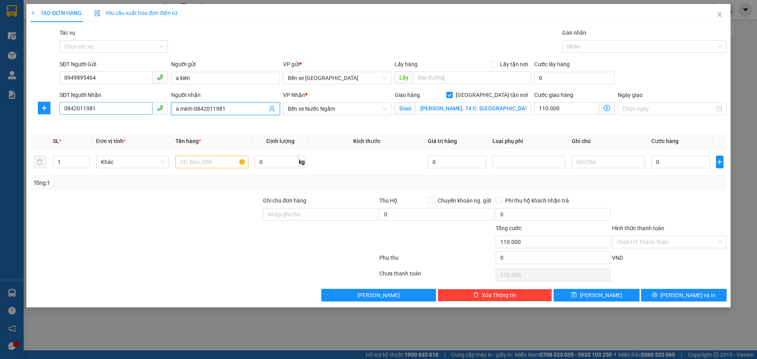
type input "a minh-0842011981"
drag, startPoint x: 99, startPoint y: 109, endPoint x: 16, endPoint y: 103, distance: 83.0
click at [16, 103] on div "TẠO ĐƠN HÀNG Yêu cầu xuất hóa đơn điện tử Transit Pickup Surcharge Ids Transit …" at bounding box center [378, 179] width 757 height 359
type input "0942203378"
click at [606, 109] on icon "dollar-circle" at bounding box center [607, 108] width 6 height 6
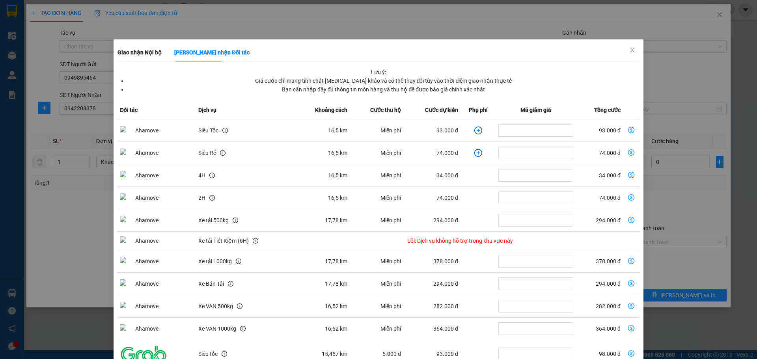
click at [474, 128] on icon "plus-circle" at bounding box center [478, 131] width 8 height 8
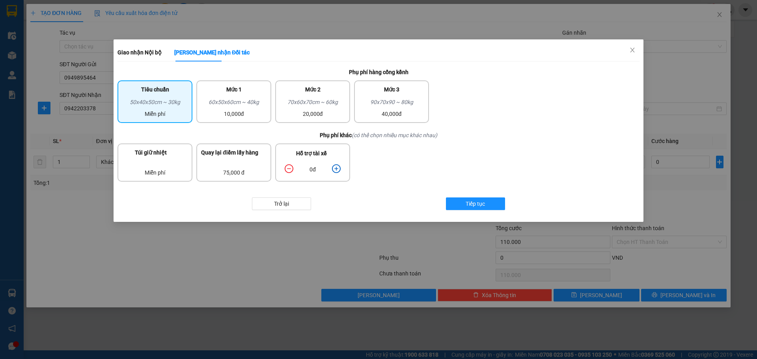
click at [338, 168] on icon "plus-circle" at bounding box center [336, 168] width 9 height 9
click at [481, 209] on button "Tiếp tục" at bounding box center [475, 204] width 59 height 13
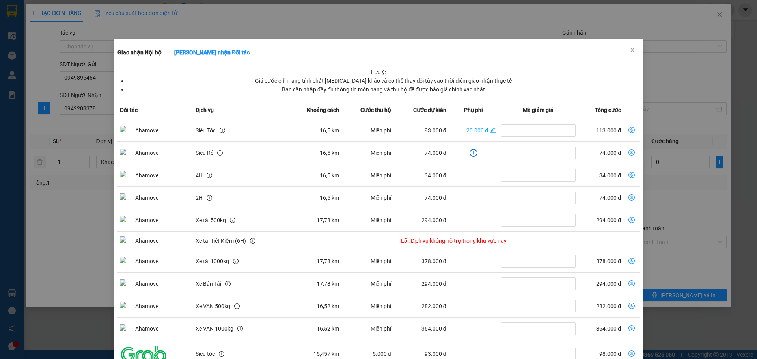
click at [624, 129] on td "dollar-circle" at bounding box center [632, 131] width 16 height 22
click at [629, 129] on icon "dollar-circle" at bounding box center [632, 130] width 6 height 6
type input "113.000"
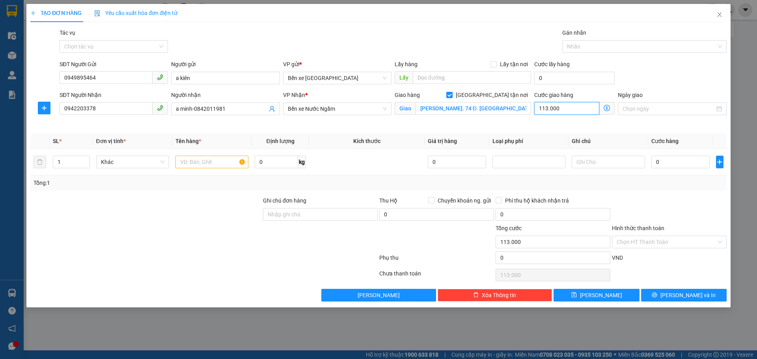
click at [571, 108] on input "113.000" at bounding box center [566, 108] width 65 height 13
type input "1"
type input "11"
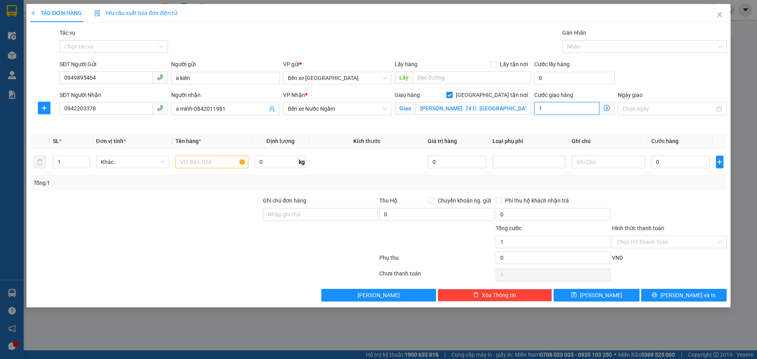
type input "11"
type input "110"
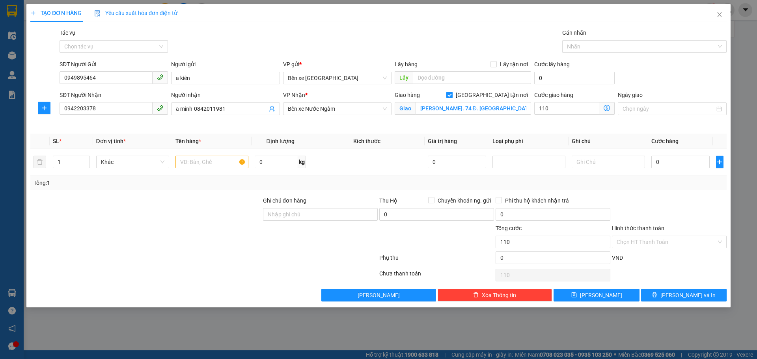
click at [570, 127] on div "Cước giao hàng 110 Giao nhận Nội bộ Giao nhận Đối tác Lưu ý: Giá cước chỉ mang …" at bounding box center [575, 109] width 84 height 37
type input "110.000"
click at [683, 166] on input "0" at bounding box center [681, 162] width 59 height 13
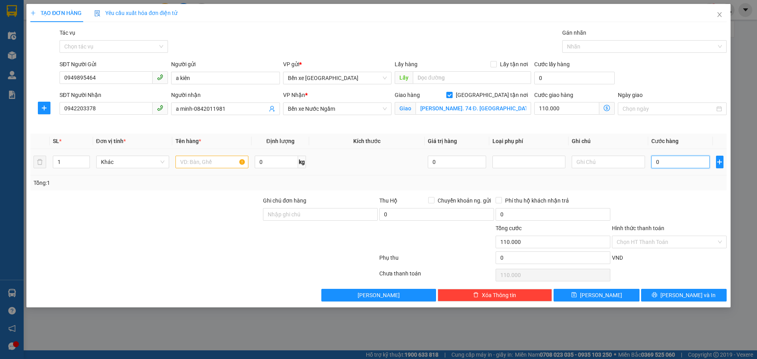
type input "4"
type input "110.004"
type input "40"
type input "110.040"
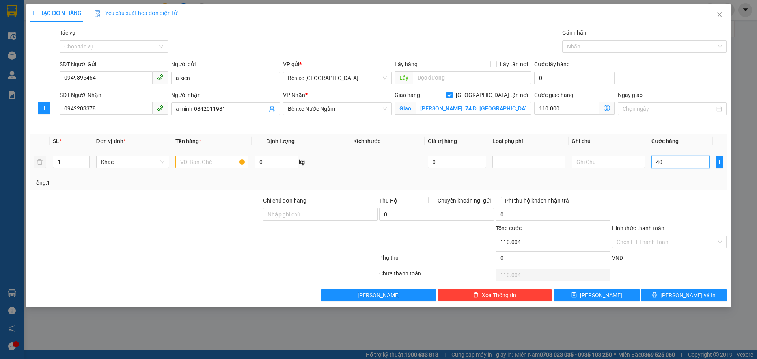
type input "110.040"
type input "40.000"
type input "150.000"
click at [661, 176] on div "Tổng: 1" at bounding box center [378, 183] width 697 height 15
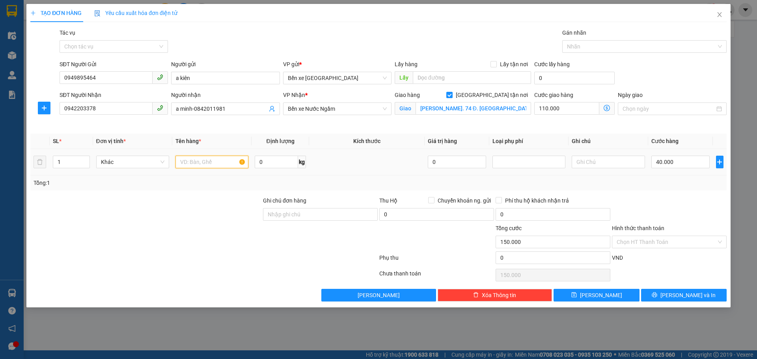
click at [209, 159] on input "text" at bounding box center [212, 162] width 73 height 13
type input "1 thùng xốp"
click at [656, 239] on input "Hình thức thanh toán" at bounding box center [667, 242] width 100 height 12
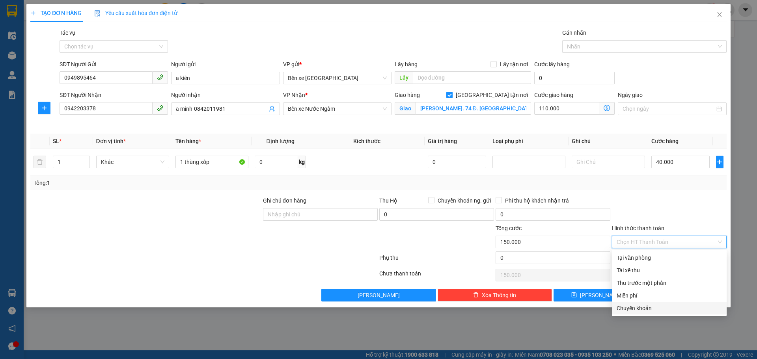
click at [633, 308] on div "Chuyển khoản" at bounding box center [669, 308] width 105 height 9
type input "0"
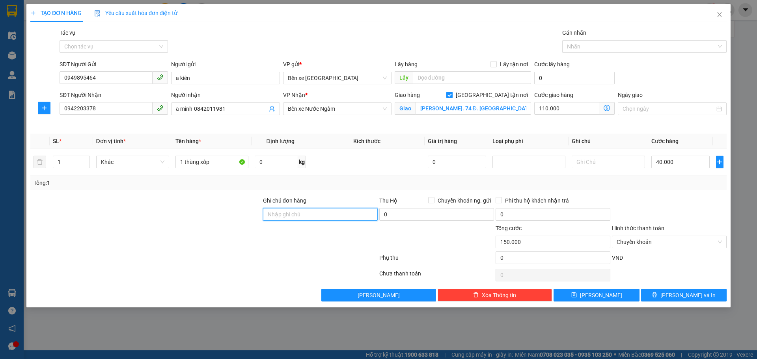
click at [332, 218] on input "Ghi chú đơn hàng" at bounding box center [320, 214] width 115 height 13
type input "ck"
click at [504, 338] on div "TẠO ĐƠN HÀNG Yêu cầu xuất hóa đơn điện tử Transit Pickup Surcharge Ids Transit …" at bounding box center [378, 179] width 757 height 359
click at [611, 298] on button "Lưu" at bounding box center [597, 295] width 86 height 13
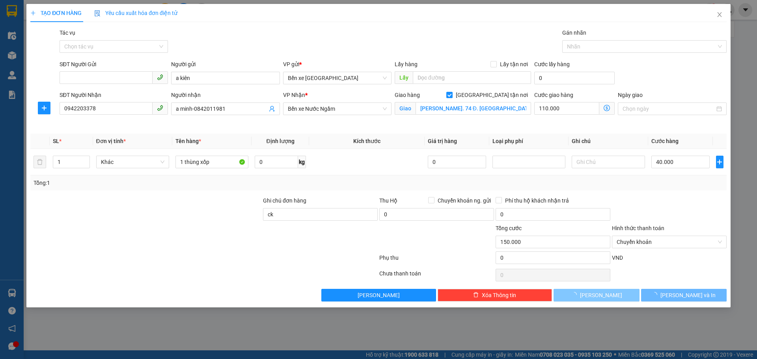
checkbox input "false"
type input "0"
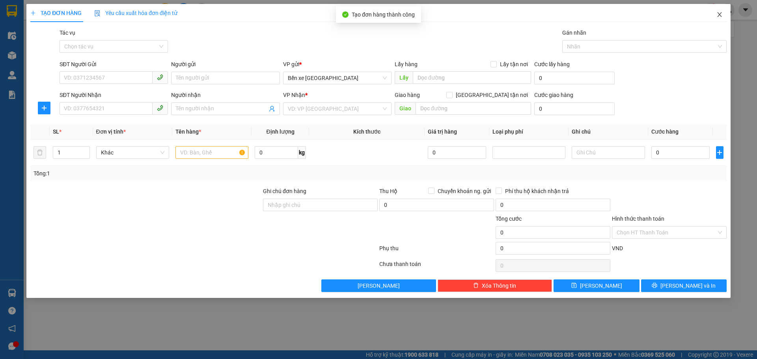
click at [723, 12] on span "Close" at bounding box center [720, 15] width 22 height 22
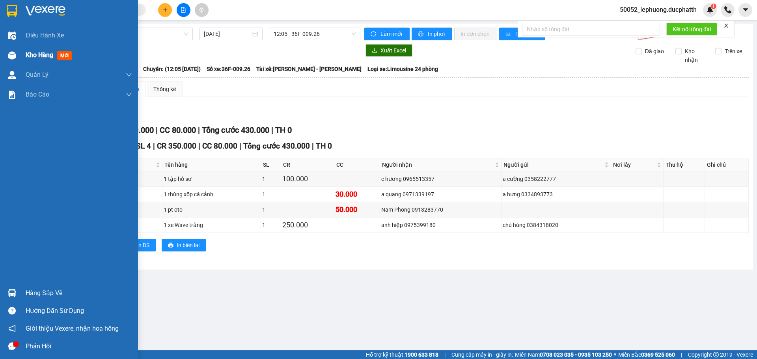
click at [20, 63] on div "Kho hàng mới" at bounding box center [69, 55] width 138 height 20
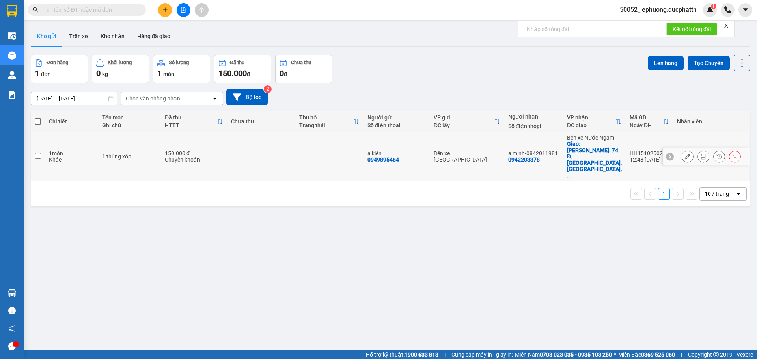
click at [153, 153] on div "1 thùng xốp" at bounding box center [129, 156] width 55 height 6
checkbox input "true"
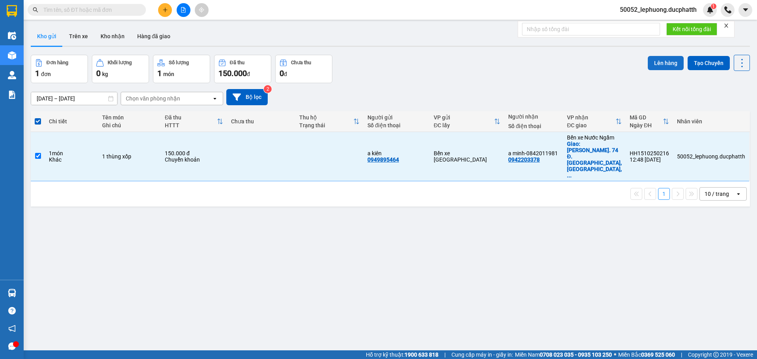
click at [657, 62] on button "Lên hàng" at bounding box center [666, 63] width 36 height 14
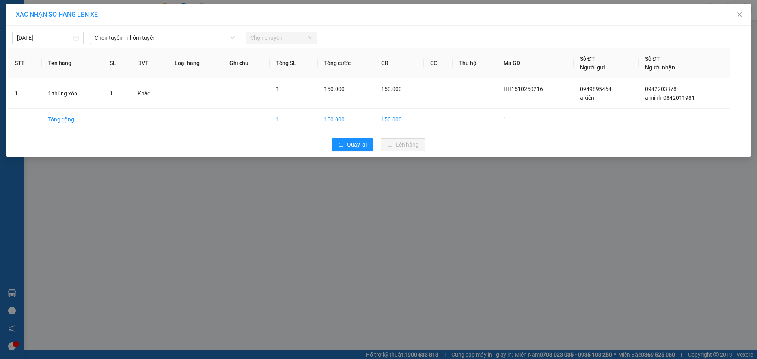
click at [206, 39] on span "Chọn tuyến - nhóm tuyến" at bounding box center [165, 38] width 140 height 12
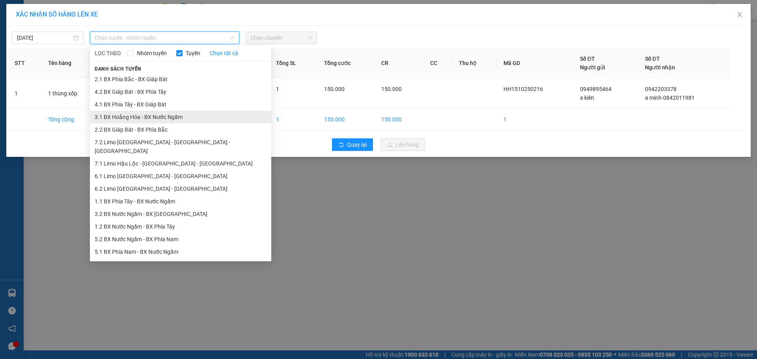
click at [143, 119] on li "3.1 BX Hoằng Hóa - BX Nước Ngầm" at bounding box center [180, 117] width 181 height 13
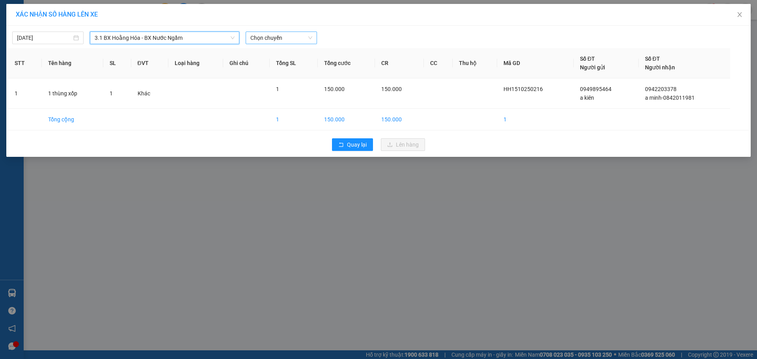
click at [278, 39] on span "Chọn chuyến" at bounding box center [281, 38] width 62 height 12
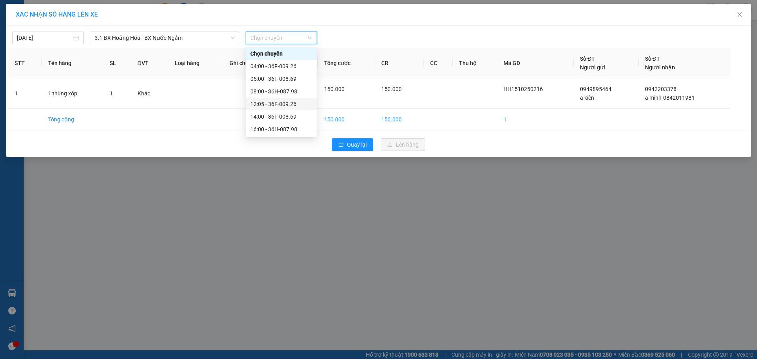
click at [271, 104] on div "12:05 - 36F-009.26" at bounding box center [281, 104] width 62 height 9
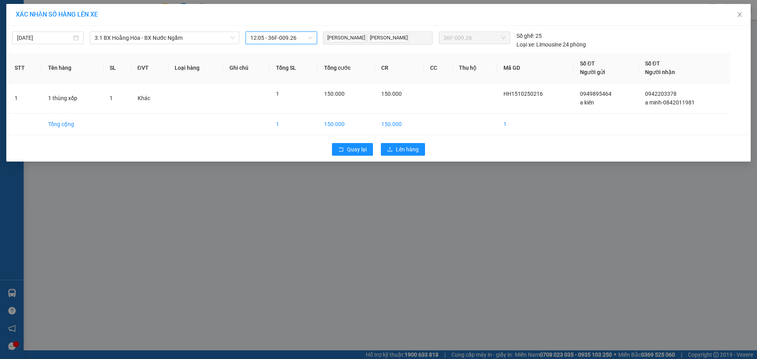
click at [295, 35] on span "12:05 - 36F-009.26" at bounding box center [281, 38] width 62 height 12
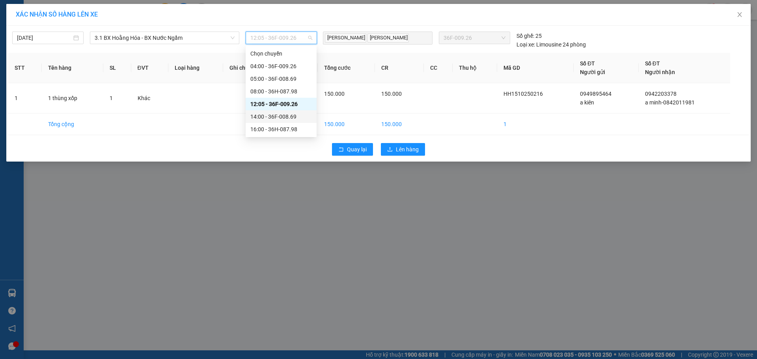
click at [285, 114] on div "14:00 - 36F-008.69" at bounding box center [281, 116] width 62 height 9
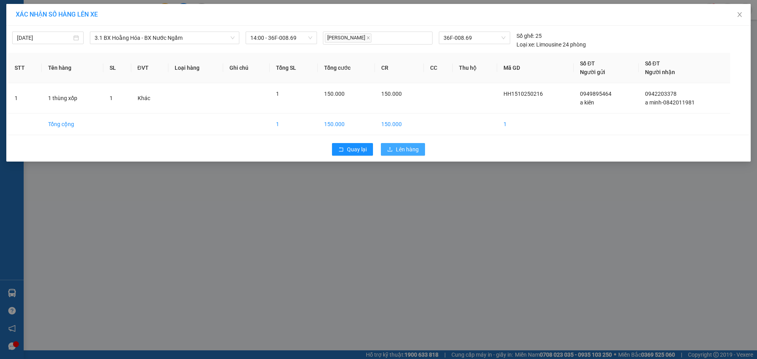
click at [401, 152] on span "Lên hàng" at bounding box center [407, 149] width 23 height 9
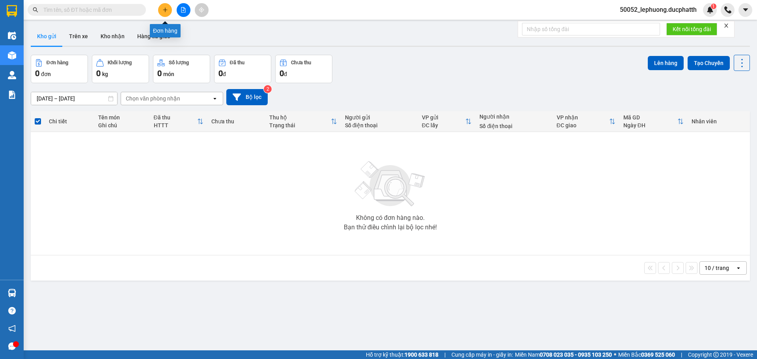
click at [166, 8] on icon "plus" at bounding box center [165, 10] width 6 height 6
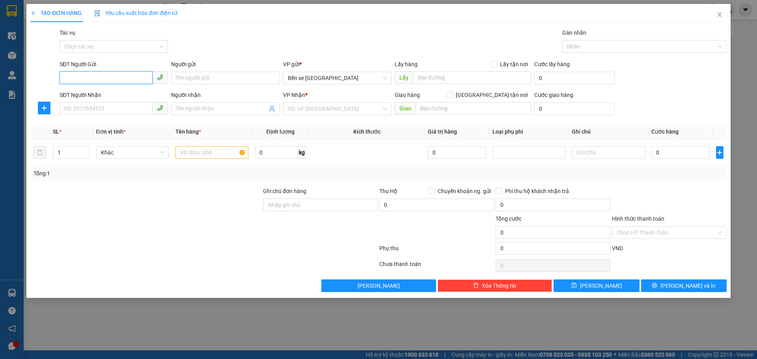
drag, startPoint x: 103, startPoint y: 78, endPoint x: 120, endPoint y: 75, distance: 16.9
click at [108, 78] on input "SĐT Người Gửi" at bounding box center [106, 77] width 93 height 13
type input "0987955402"
click at [198, 74] on input "Người gửi" at bounding box center [225, 78] width 108 height 13
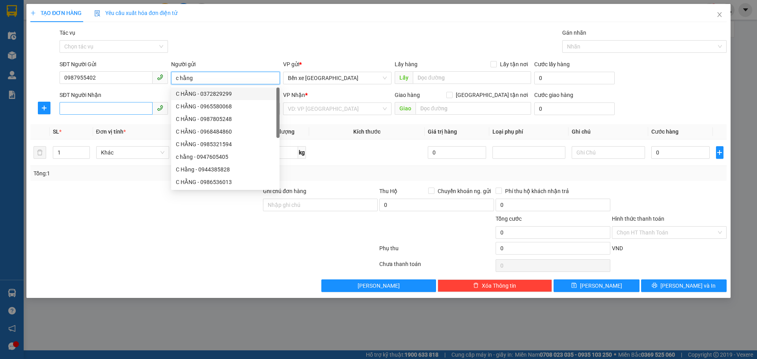
type input "c hằng"
click at [91, 110] on input "SĐT Người Nhận" at bounding box center [106, 108] width 93 height 13
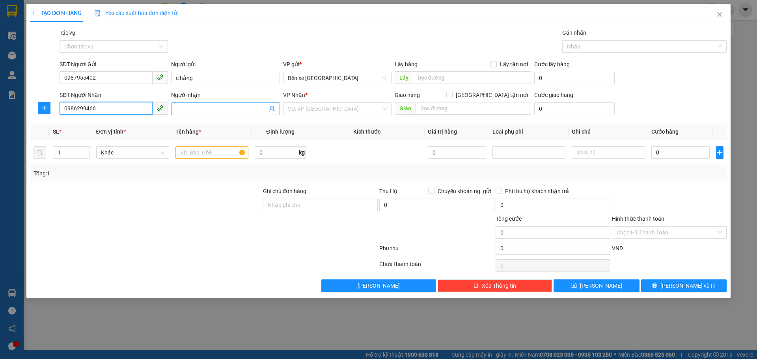
type input "0986299466"
click at [236, 106] on input "Người nhận" at bounding box center [221, 109] width 91 height 9
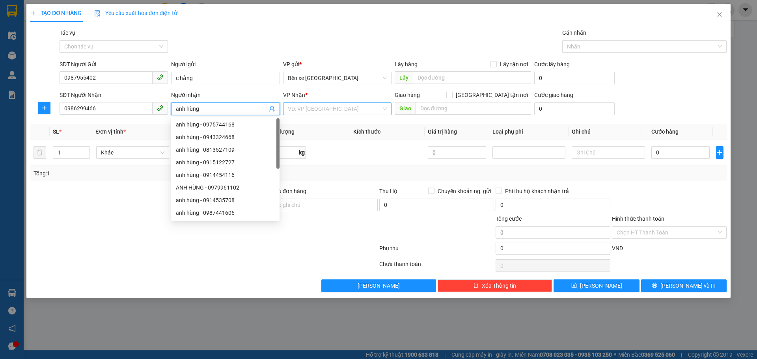
type input "anh hùng"
click at [313, 105] on input "search" at bounding box center [334, 109] width 93 height 12
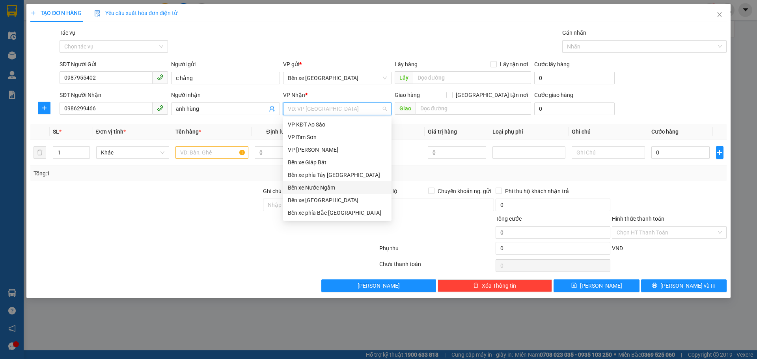
click at [319, 190] on div "Bến xe Nước Ngầm" at bounding box center [337, 187] width 99 height 9
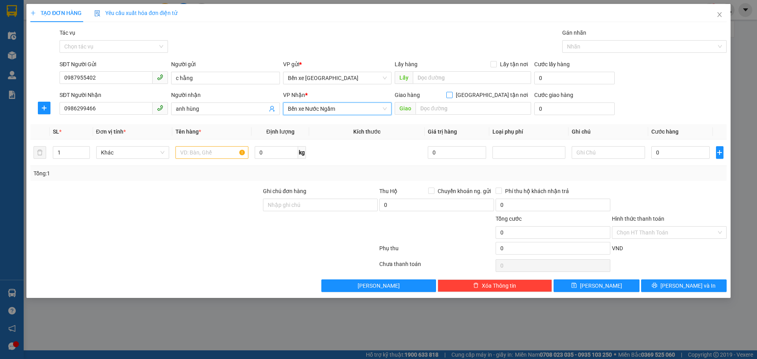
drag, startPoint x: 493, startPoint y: 92, endPoint x: 484, endPoint y: 106, distance: 16.0
click at [452, 92] on input "Giao tận nơi" at bounding box center [449, 95] width 6 height 6
checkbox input "true"
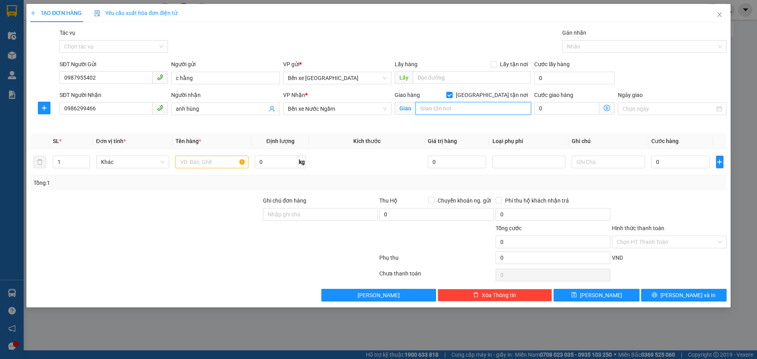
click at [481, 107] on input "text" at bounding box center [474, 108] width 116 height 13
type input "số 48 ngõ 282 lạc long quân tây hồ"
click at [210, 162] on input "text" at bounding box center [212, 162] width 73 height 13
type input "1 thùng ct"
click at [607, 108] on icon "dollar-circle" at bounding box center [607, 108] width 6 height 6
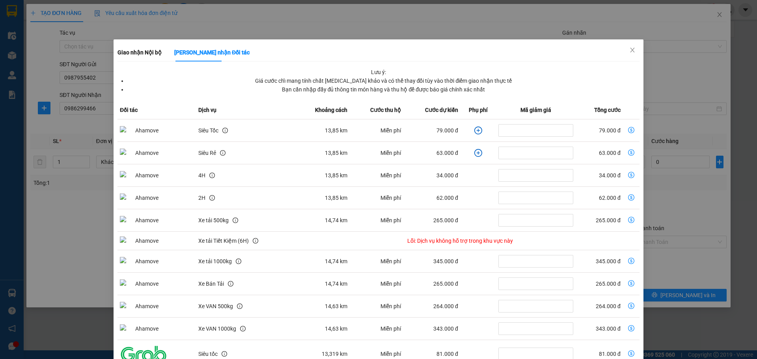
click at [475, 131] on icon "plus-circle" at bounding box center [478, 131] width 8 height 8
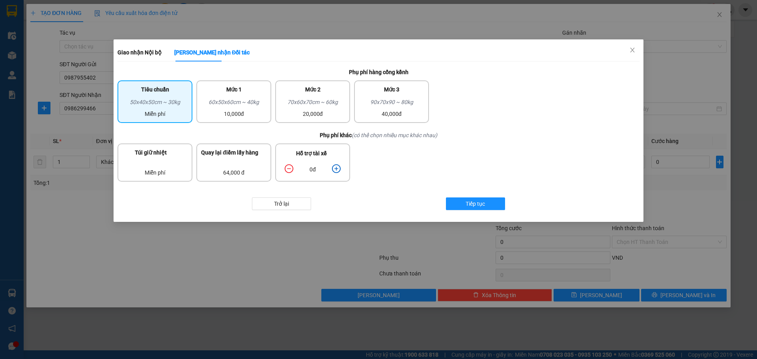
click at [338, 168] on icon "plus-circle" at bounding box center [336, 168] width 9 height 9
click at [480, 205] on span "Tiếp tục" at bounding box center [475, 204] width 19 height 9
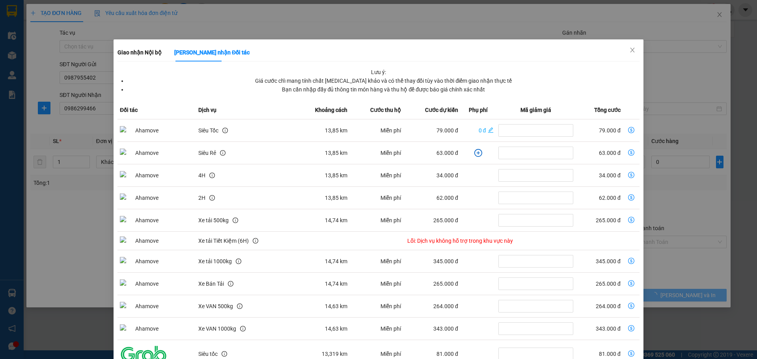
click at [628, 127] on icon "dollar-circle" at bounding box center [631, 130] width 6 height 6
type input "99.000"
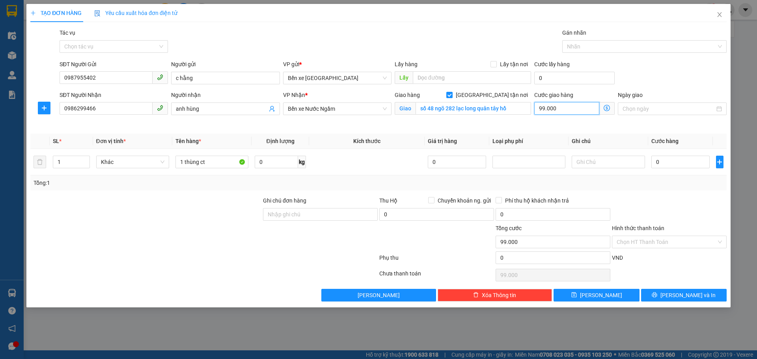
click at [575, 110] on input "99.000" at bounding box center [566, 108] width 65 height 13
type input "9"
type input "95"
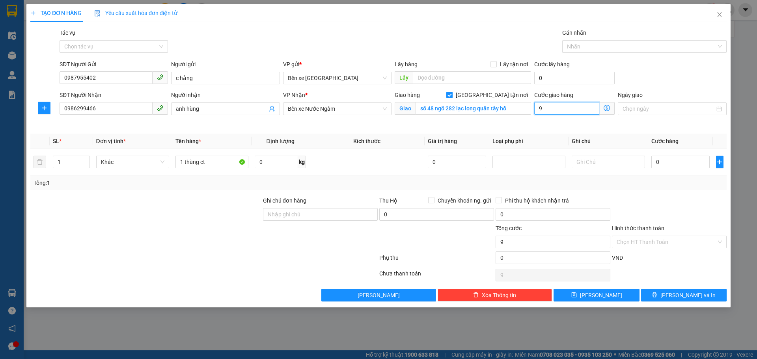
type input "95"
type input "950"
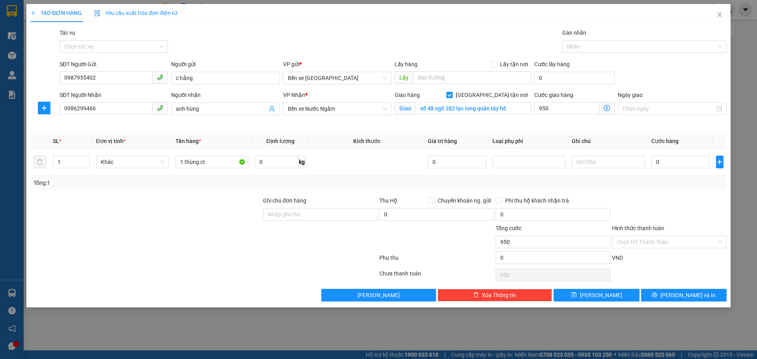
click at [558, 140] on th "Loại phụ phí" at bounding box center [528, 141] width 79 height 15
type input "950.000"
click at [570, 109] on input "950.000" at bounding box center [566, 108] width 65 height 13
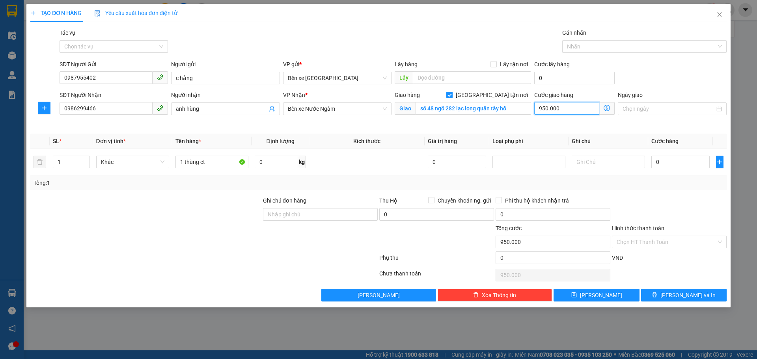
type input "9"
type input "95"
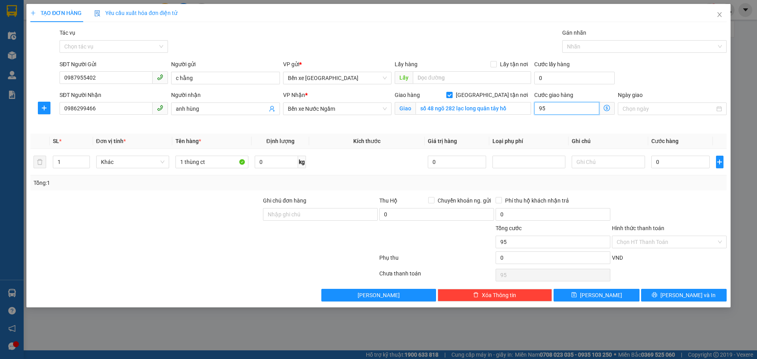
type input "95"
type input "95.000"
click at [538, 144] on th "Loại phụ phí" at bounding box center [528, 141] width 79 height 15
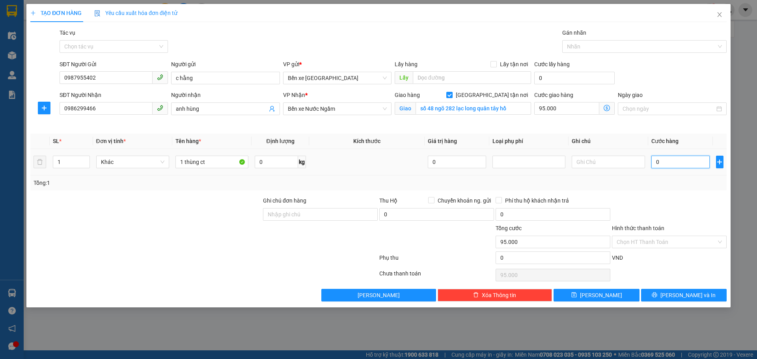
click at [671, 161] on input "0" at bounding box center [681, 162] width 59 height 13
type input "30"
type input "95.030"
type input "30.000"
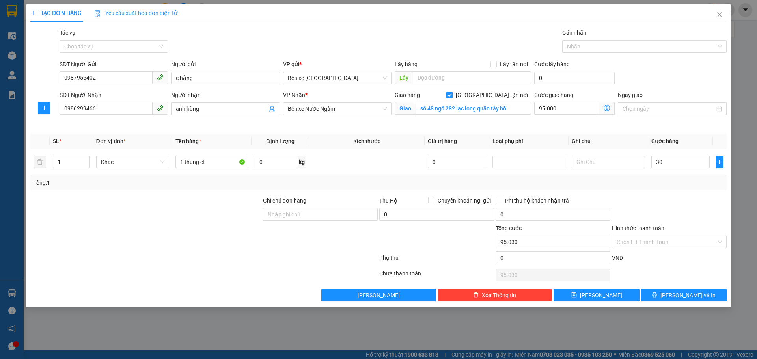
type input "125.000"
click at [675, 192] on div "Transit Pickup Surcharge Ids Transit Deliver Surcharge Ids Transit Deliver Surc…" at bounding box center [378, 164] width 697 height 273
drag, startPoint x: 322, startPoint y: 213, endPoint x: 319, endPoint y: 207, distance: 6.4
click at [322, 213] on input "Ghi chú đơn hàng" at bounding box center [320, 214] width 115 height 13
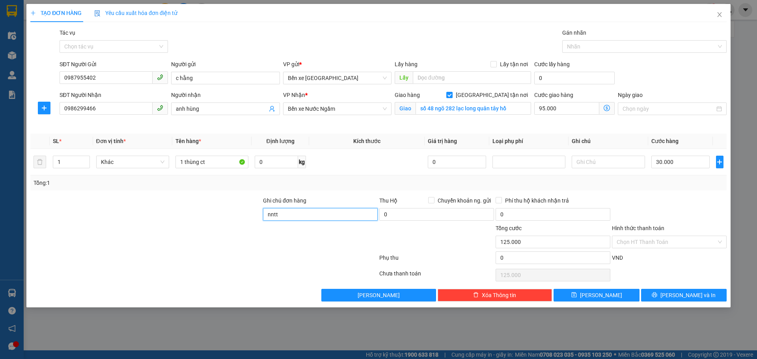
type input "nntt"
drag, startPoint x: 656, startPoint y: 202, endPoint x: 648, endPoint y: 243, distance: 42.3
click at [656, 202] on div at bounding box center [669, 210] width 116 height 28
click at [596, 294] on button "Lưu" at bounding box center [597, 295] width 86 height 13
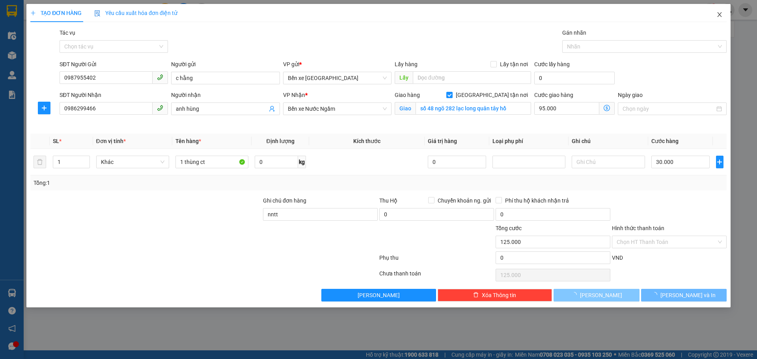
checkbox input "false"
type input "0"
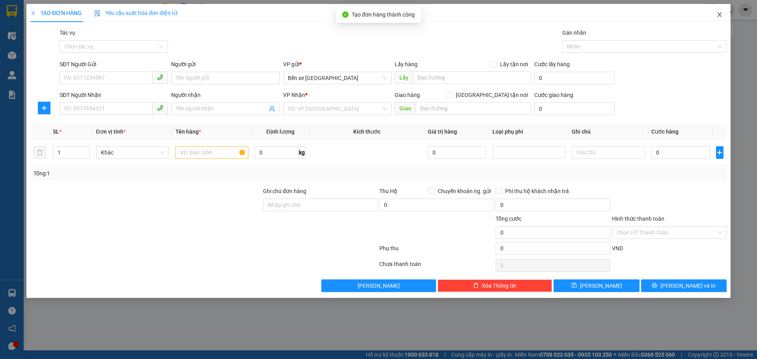
click at [720, 12] on icon "close" at bounding box center [720, 14] width 6 height 6
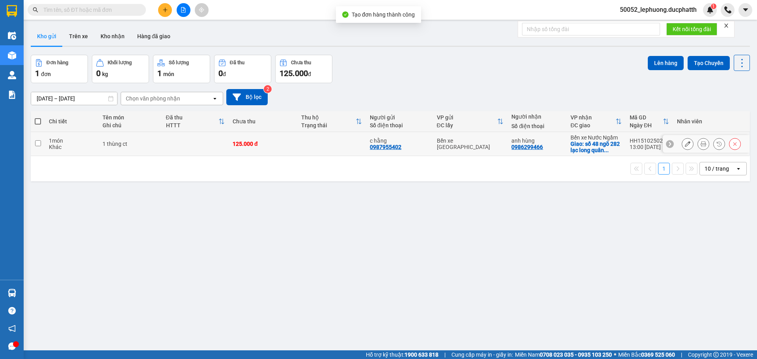
drag, startPoint x: 195, startPoint y: 138, endPoint x: 392, endPoint y: 104, distance: 199.8
click at [196, 138] on td at bounding box center [195, 144] width 67 height 24
checkbox input "true"
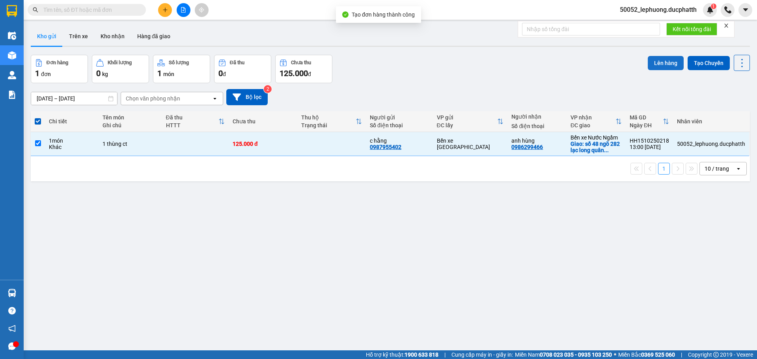
click at [661, 63] on button "Lên hàng" at bounding box center [666, 63] width 36 height 14
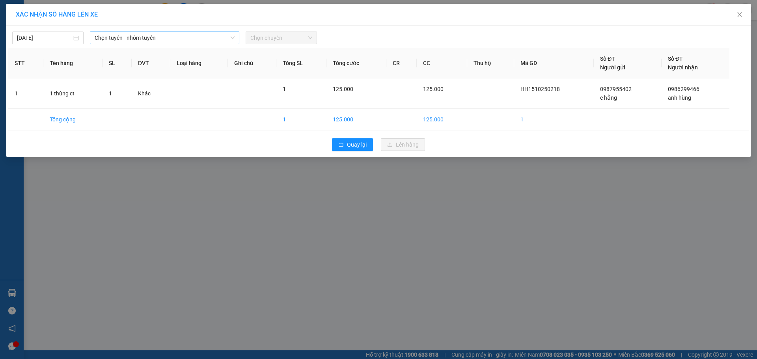
click at [189, 42] on span "Chọn tuyến - nhóm tuyến" at bounding box center [165, 38] width 140 height 12
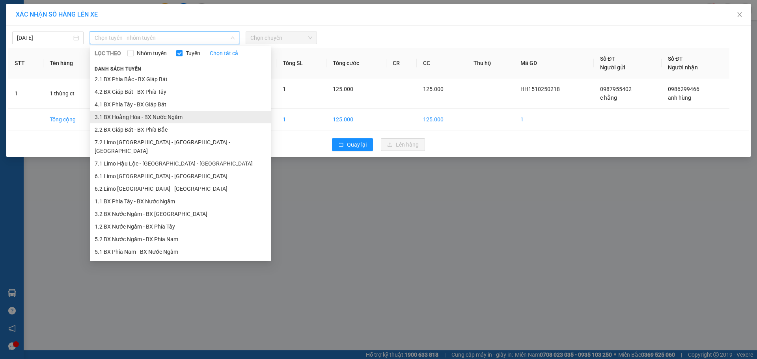
drag, startPoint x: 146, startPoint y: 115, endPoint x: 207, endPoint y: 79, distance: 70.9
click at [147, 116] on li "3.1 BX Hoằng Hóa - BX Nước Ngầm" at bounding box center [180, 117] width 181 height 13
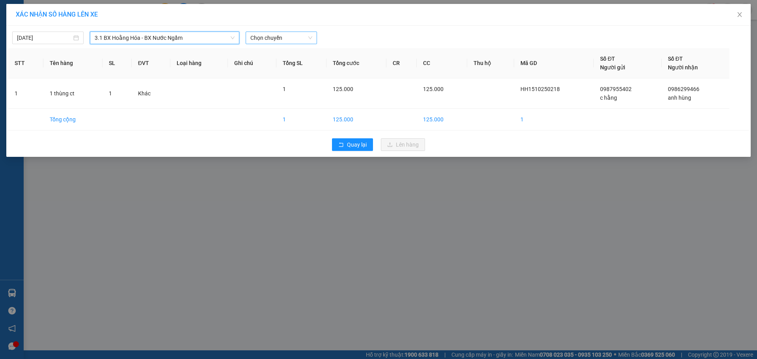
click at [272, 37] on span "Chọn chuyến" at bounding box center [281, 38] width 62 height 12
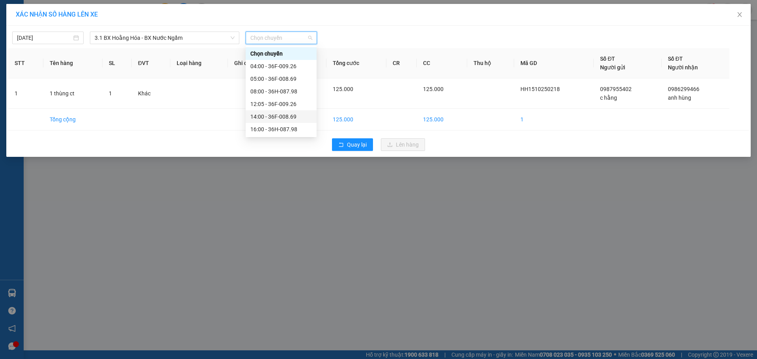
click at [274, 115] on div "14:00 - 36F-008.69" at bounding box center [281, 116] width 62 height 9
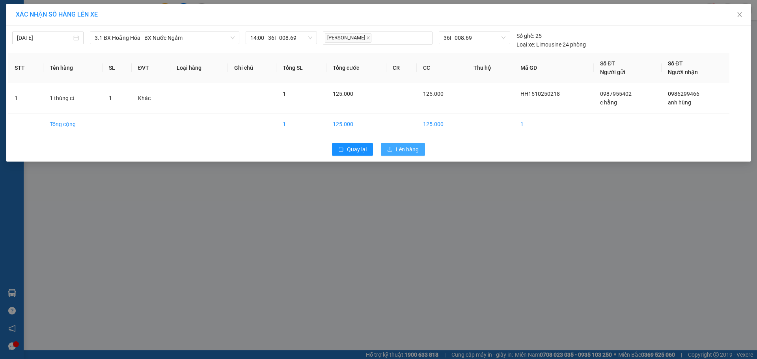
click at [407, 149] on span "Lên hàng" at bounding box center [407, 149] width 23 height 9
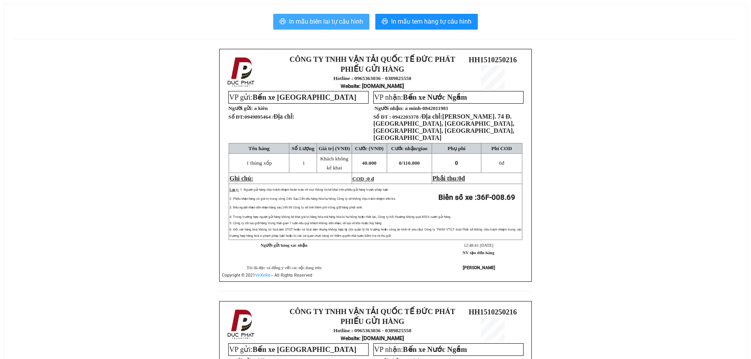
click at [329, 26] on span "In mẫu biên lai tự cấu hình" at bounding box center [326, 22] width 74 height 10
click at [333, 19] on span "In mẫu biên lai tự cấu hình" at bounding box center [326, 22] width 74 height 10
